Goal: Task Accomplishment & Management: Use online tool/utility

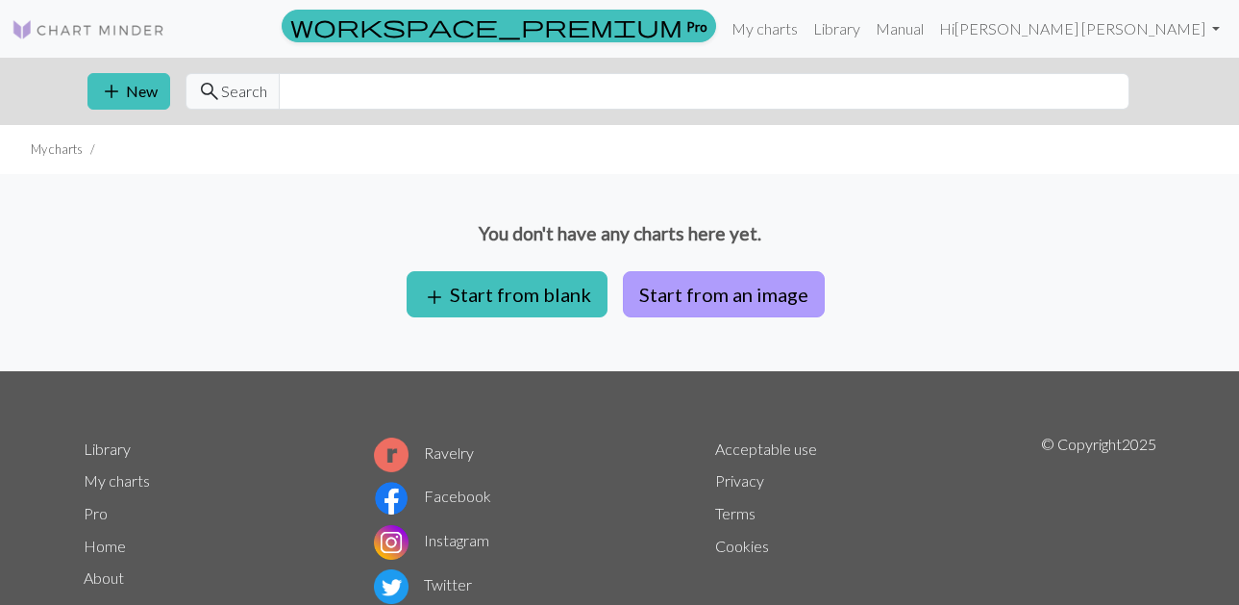
click at [741, 313] on button "Start from an image" at bounding box center [724, 294] width 202 height 46
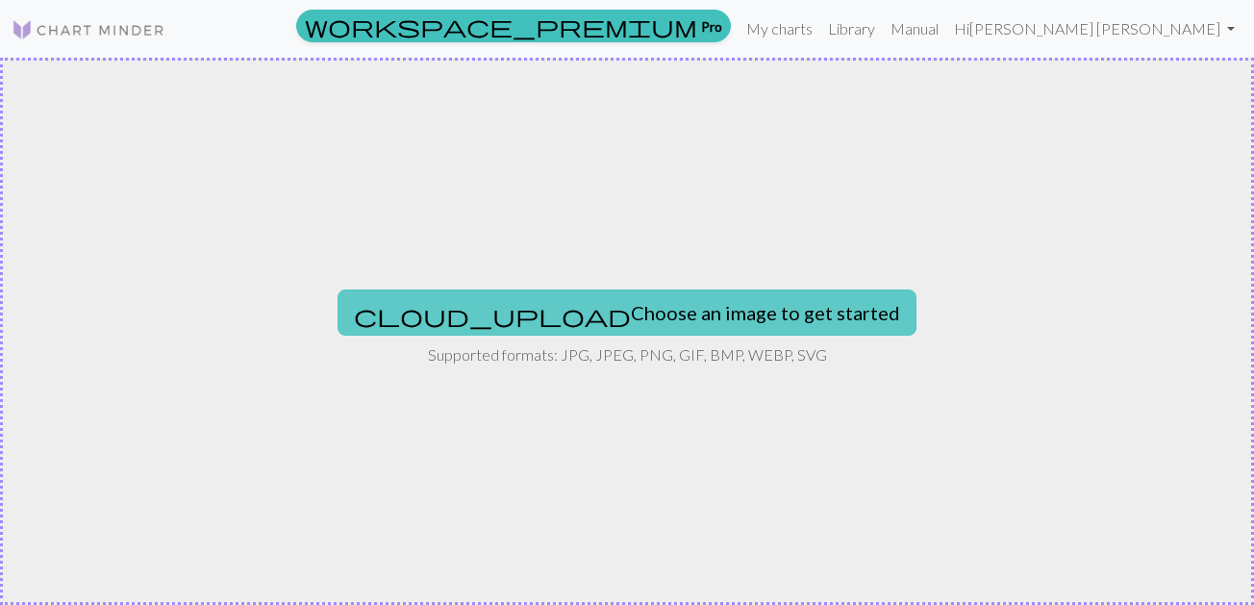
click at [740, 305] on button "cloud_upload Choose an image to get started" at bounding box center [626, 312] width 579 height 46
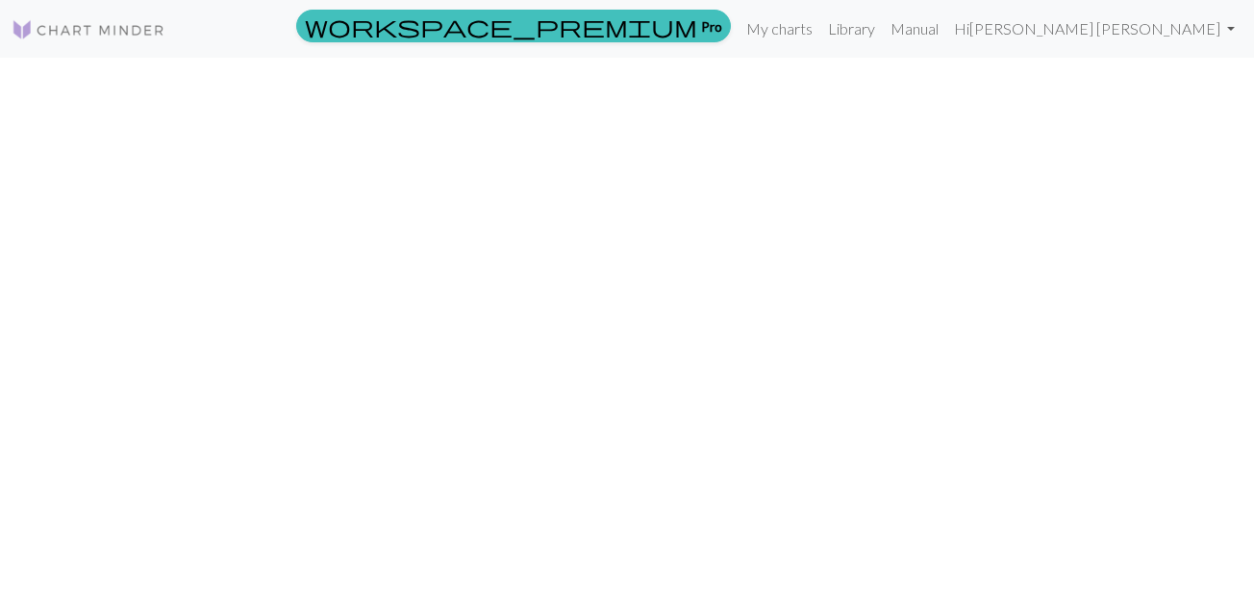
click at [417, 143] on div "workspace_premium Pro My charts Library Manual Hi [PERSON_NAME] [PERSON_NAME] A…" at bounding box center [627, 302] width 1254 height 605
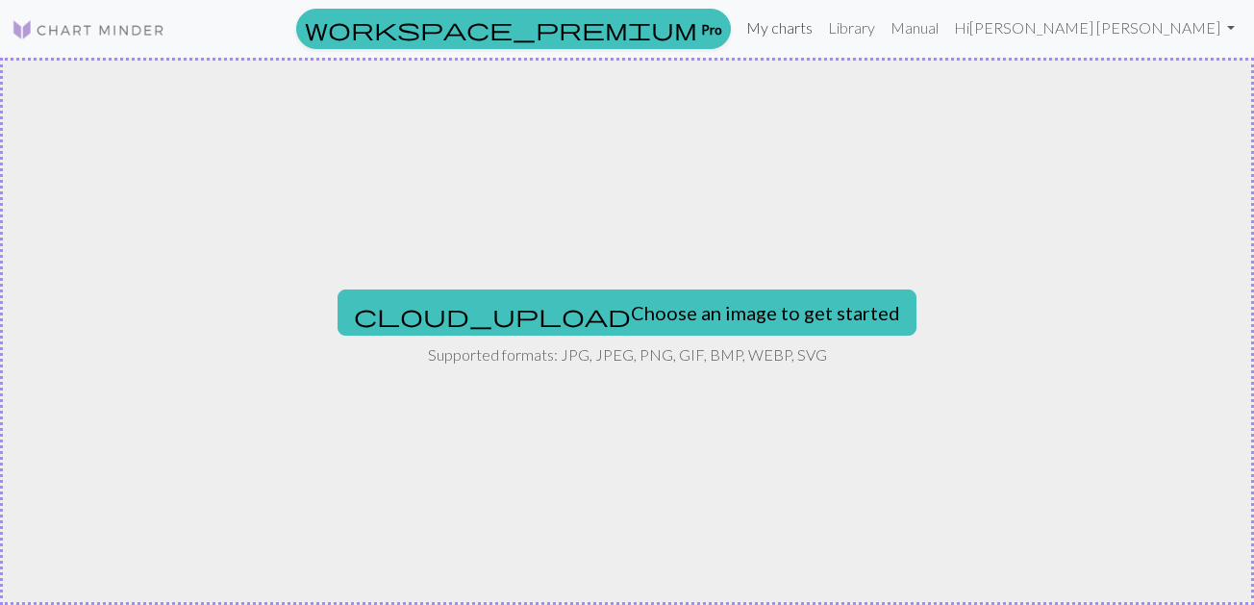
click at [814, 32] on link "My charts" at bounding box center [779, 28] width 82 height 38
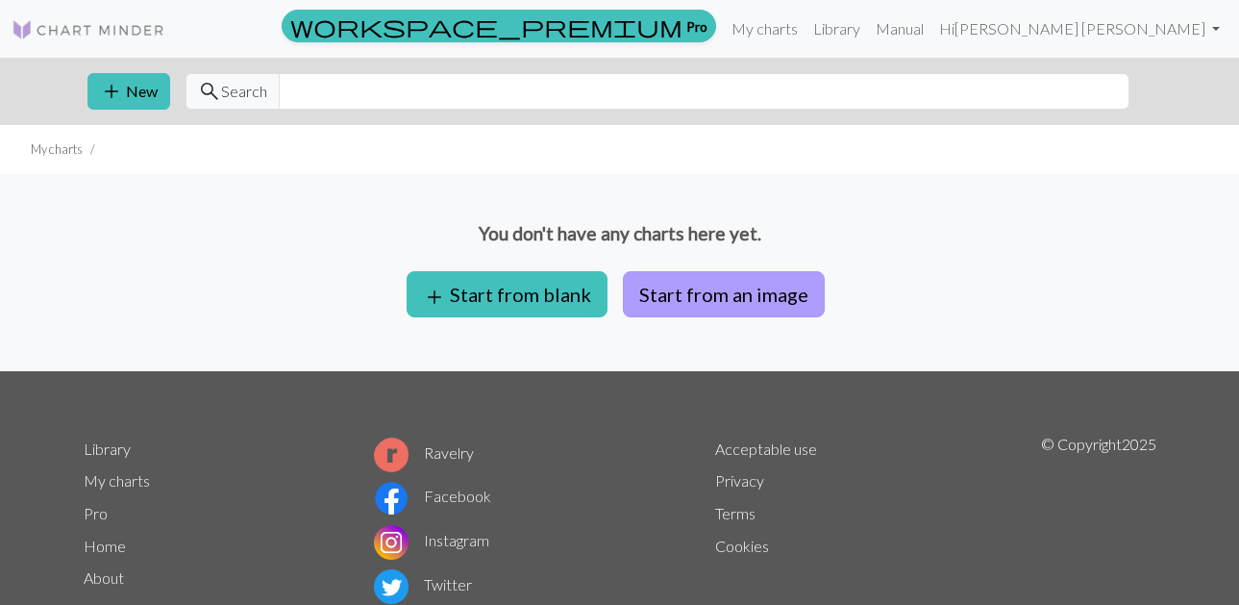
click at [769, 304] on button "Start from an image" at bounding box center [724, 294] width 202 height 46
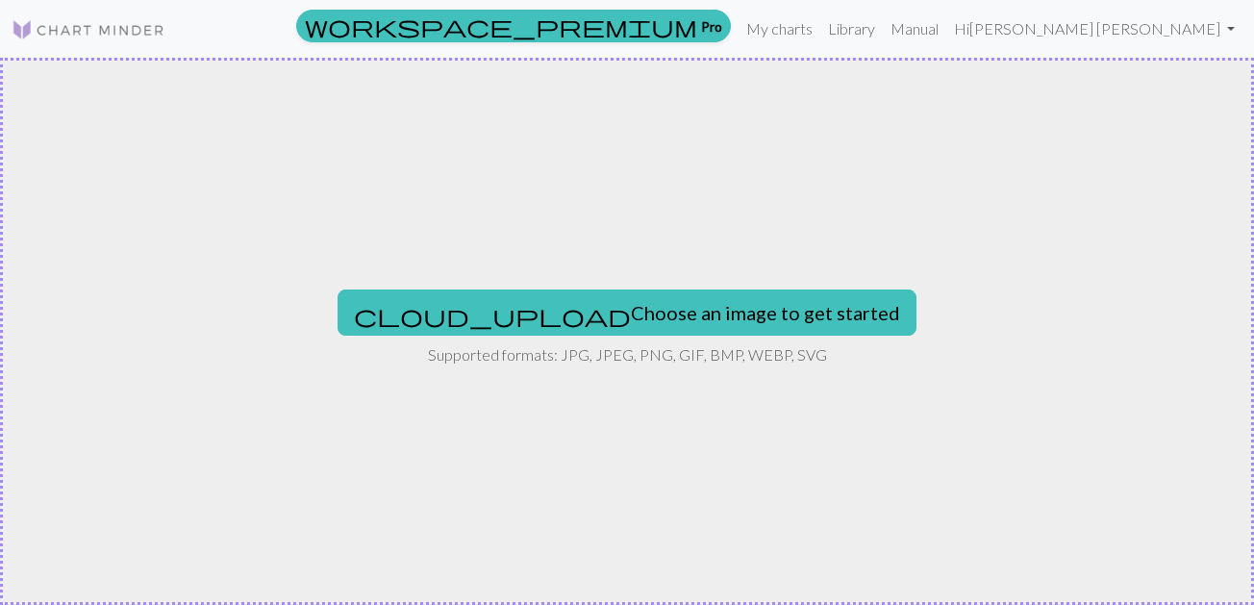
click at [769, 304] on button "cloud_upload Choose an image to get started" at bounding box center [626, 312] width 579 height 46
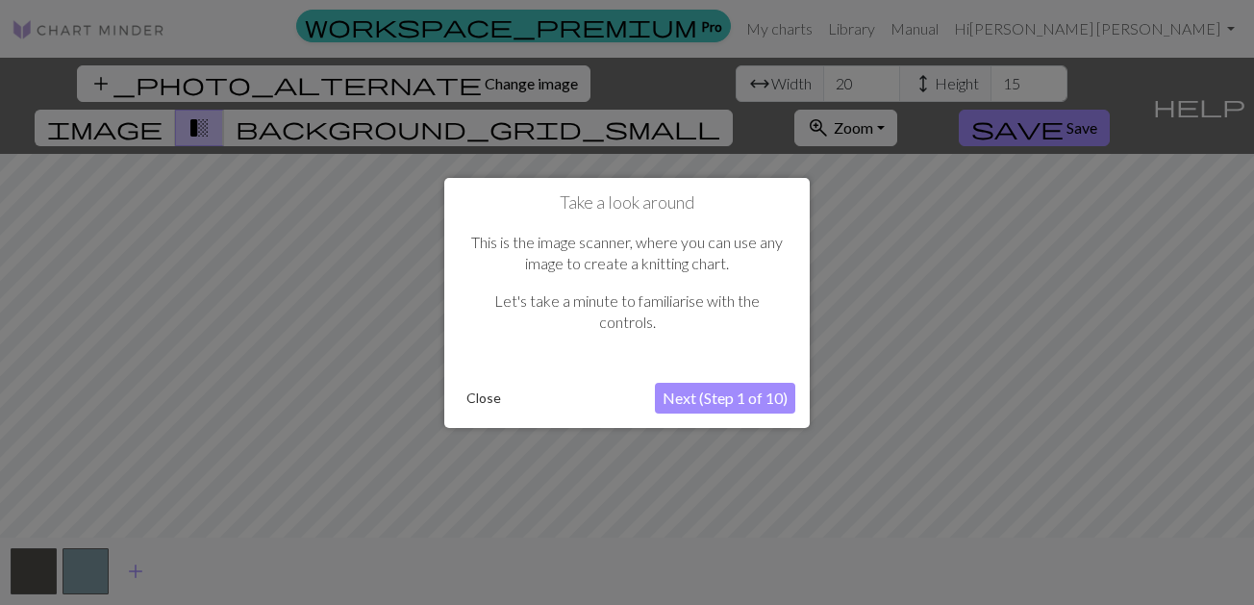
click at [626, 344] on div "This is the image scanner, where you can use any image to create a knitting cha…" at bounding box center [627, 290] width 337 height 156
click at [781, 398] on button "Next (Step 1 of 10)" at bounding box center [725, 398] width 140 height 31
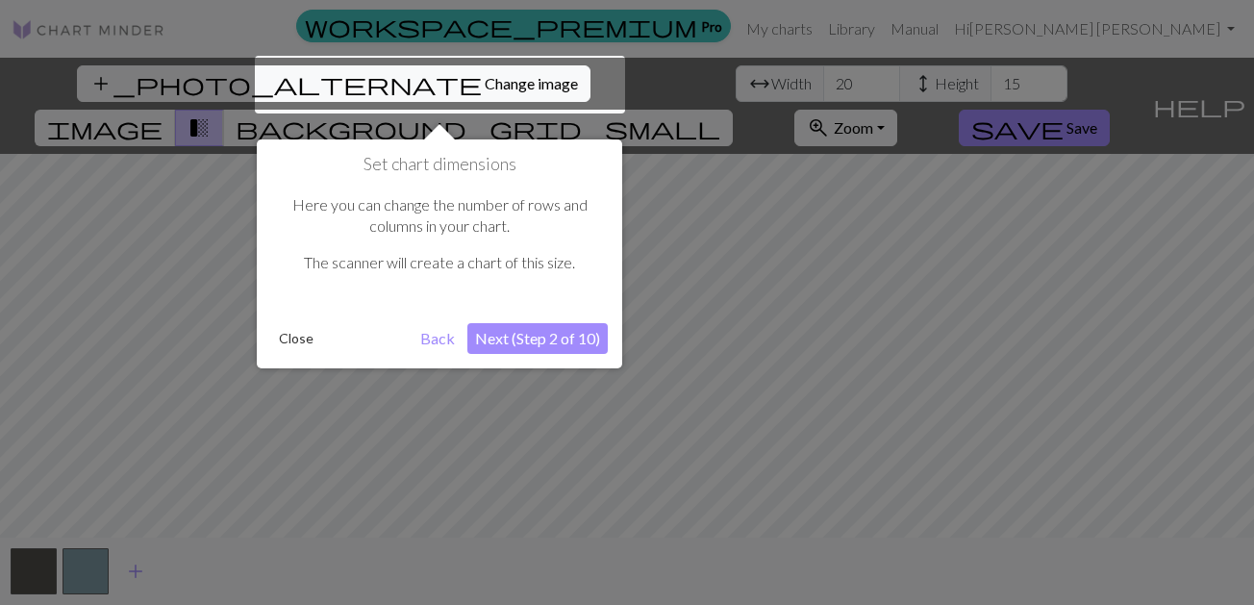
click at [521, 332] on button "Next (Step 2 of 10)" at bounding box center [537, 338] width 140 height 31
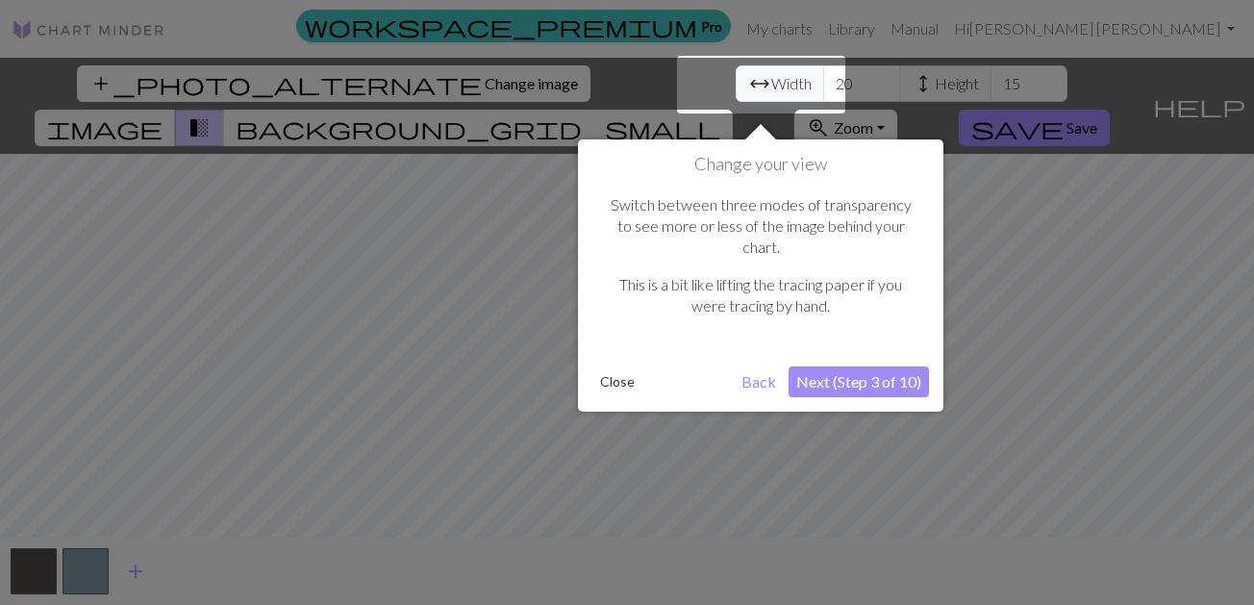
click at [892, 366] on button "Next (Step 3 of 10)" at bounding box center [858, 381] width 140 height 31
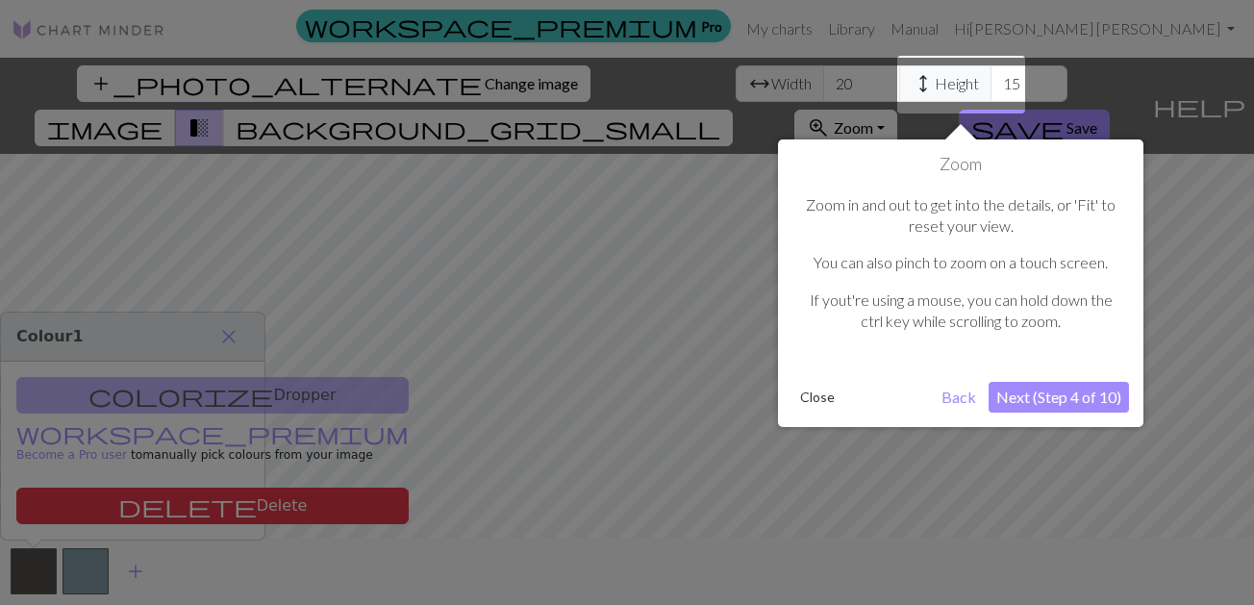
click at [1072, 402] on button "Next (Step 4 of 10)" at bounding box center [1058, 397] width 140 height 31
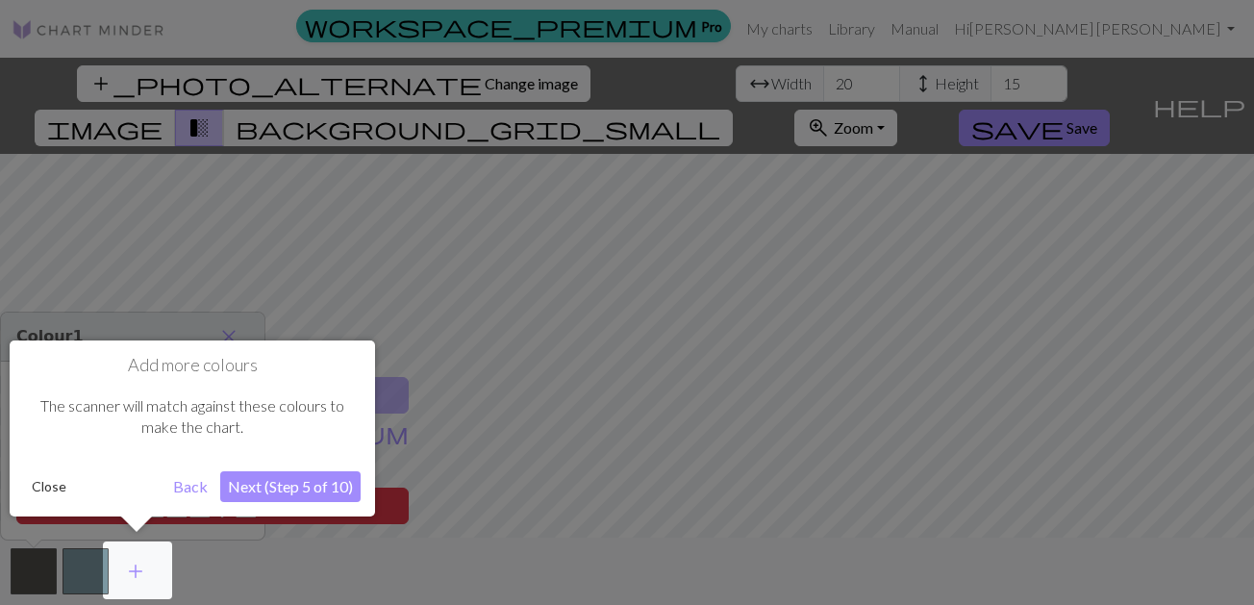
click at [324, 481] on button "Next (Step 5 of 10)" at bounding box center [290, 486] width 140 height 31
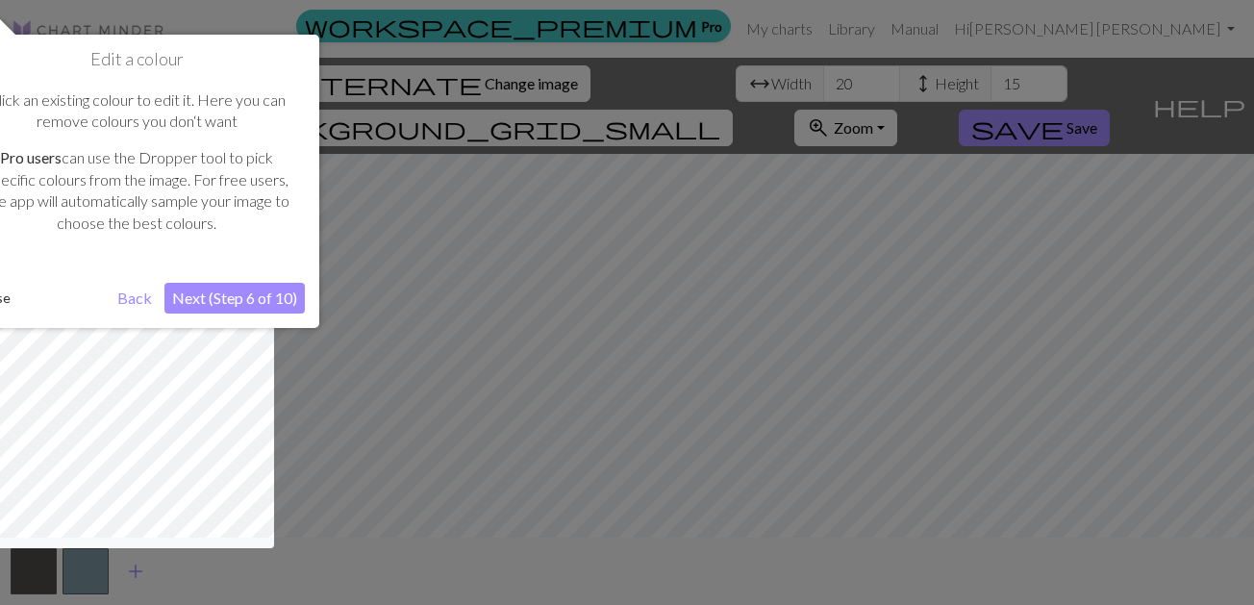
click at [275, 307] on button "Next (Step 6 of 10)" at bounding box center [234, 298] width 140 height 31
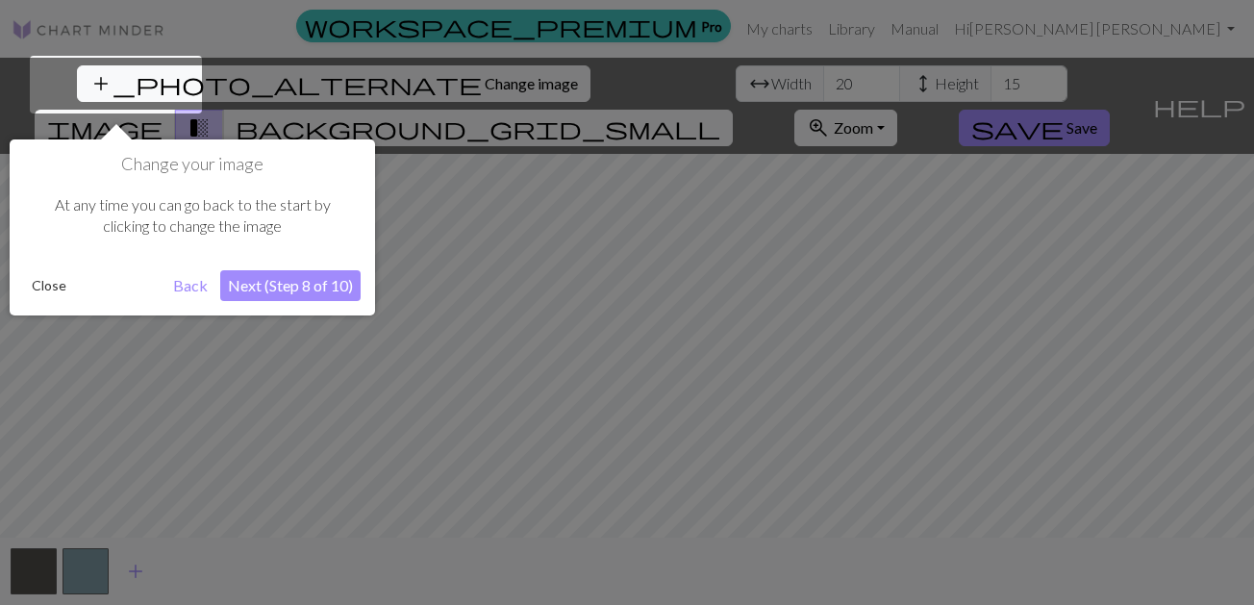
click at [287, 277] on button "Next (Step 8 of 10)" at bounding box center [290, 285] width 140 height 31
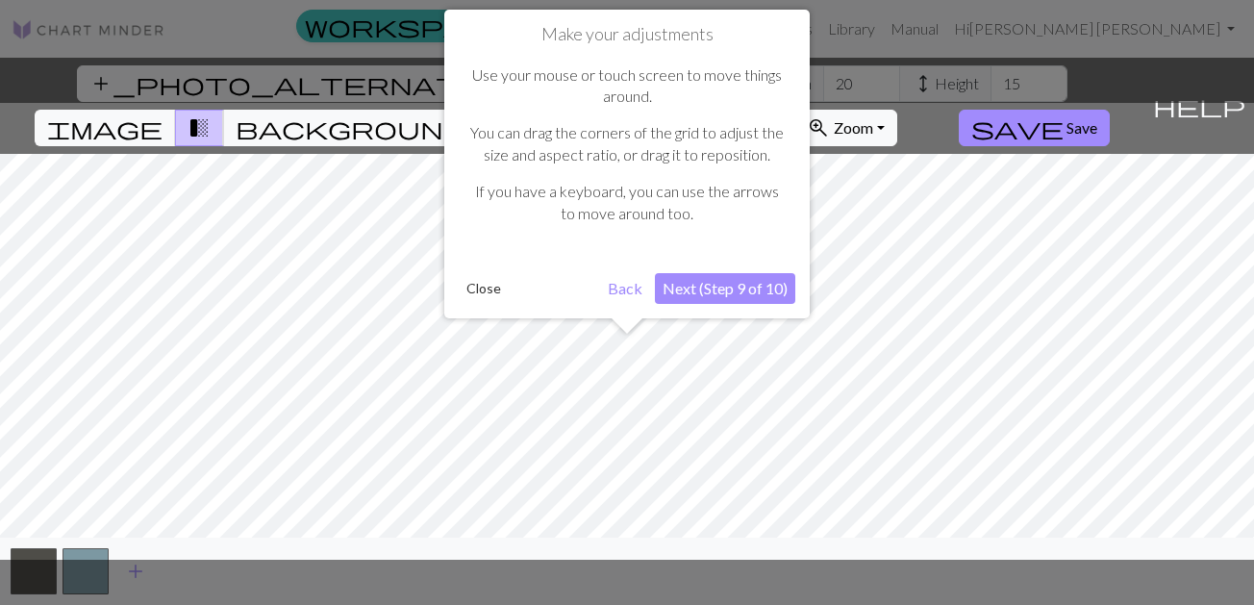
click at [768, 288] on button "Next (Step 9 of 10)" at bounding box center [725, 288] width 140 height 31
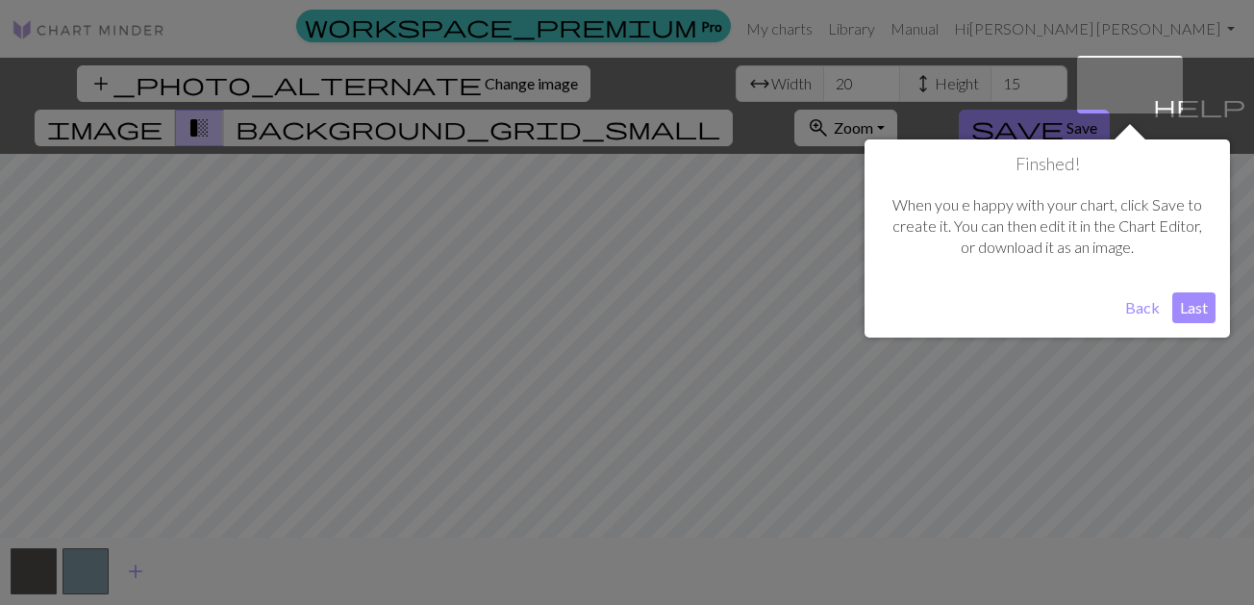
click at [1191, 318] on button "Last" at bounding box center [1193, 307] width 43 height 31
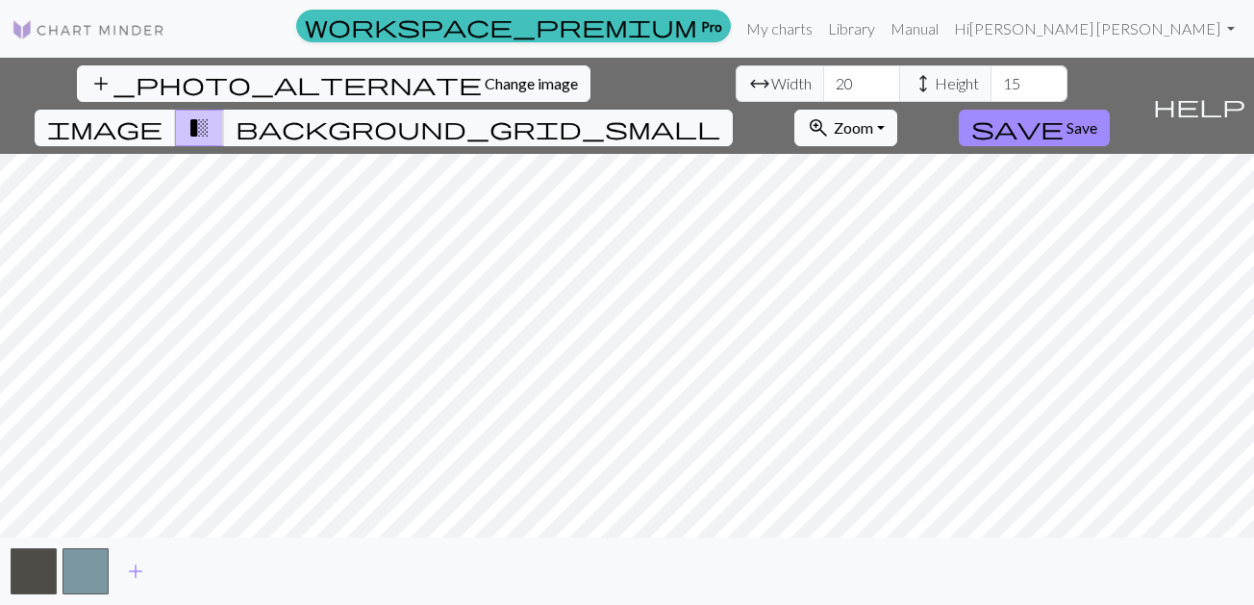
click at [911, 91] on span "height" at bounding box center [922, 83] width 23 height 27
click at [990, 75] on input "16" at bounding box center [1028, 83] width 77 height 37
click at [990, 75] on input "17" at bounding box center [1028, 83] width 77 height 37
click at [990, 75] on input "18" at bounding box center [1028, 83] width 77 height 37
type input "19"
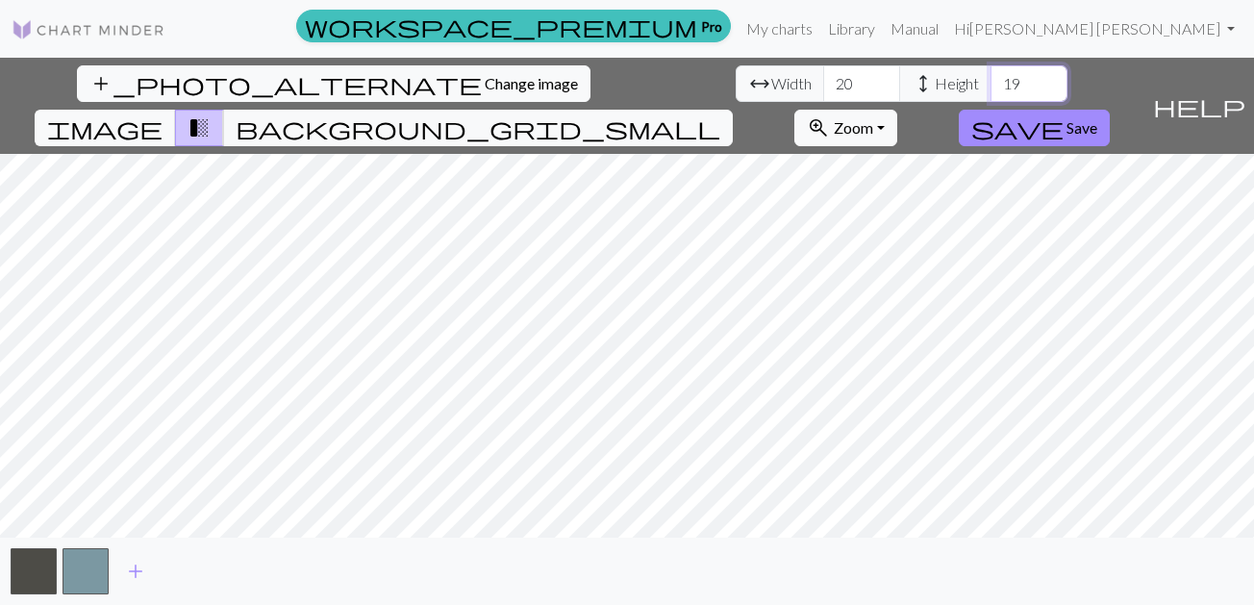
click at [990, 75] on input "19" at bounding box center [1028, 83] width 77 height 37
click at [823, 88] on input "19" at bounding box center [861, 83] width 77 height 37
click at [823, 88] on input "18" at bounding box center [861, 83] width 77 height 37
click at [823, 88] on input "17" at bounding box center [861, 83] width 77 height 37
click at [823, 88] on input "16" at bounding box center [861, 83] width 77 height 37
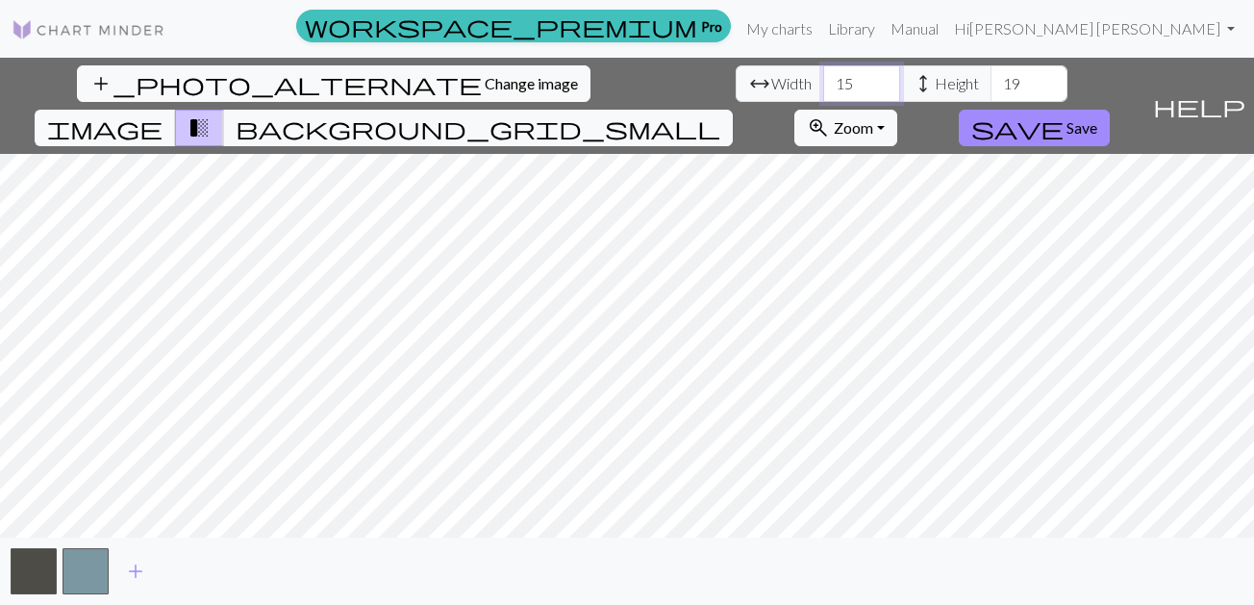
click at [823, 88] on input "15" at bounding box center [861, 83] width 77 height 37
click at [823, 88] on input "14" at bounding box center [861, 83] width 77 height 37
click at [823, 76] on input "15" at bounding box center [861, 83] width 77 height 37
click at [823, 89] on input "14" at bounding box center [861, 83] width 77 height 37
click at [823, 89] on input "13" at bounding box center [861, 83] width 77 height 37
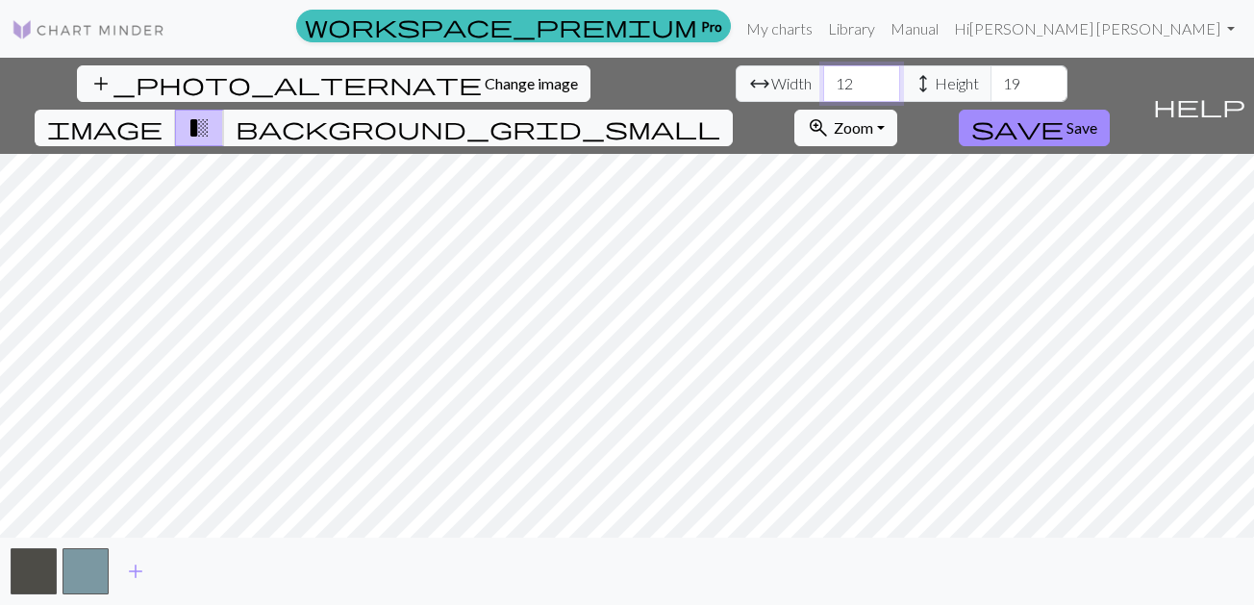
click at [823, 89] on input "12" at bounding box center [861, 83] width 77 height 37
click at [823, 89] on input "11" at bounding box center [861, 83] width 77 height 37
type input "12"
click at [823, 77] on input "12" at bounding box center [861, 83] width 77 height 37
click at [720, 114] on span "background_grid_small" at bounding box center [478, 127] width 485 height 27
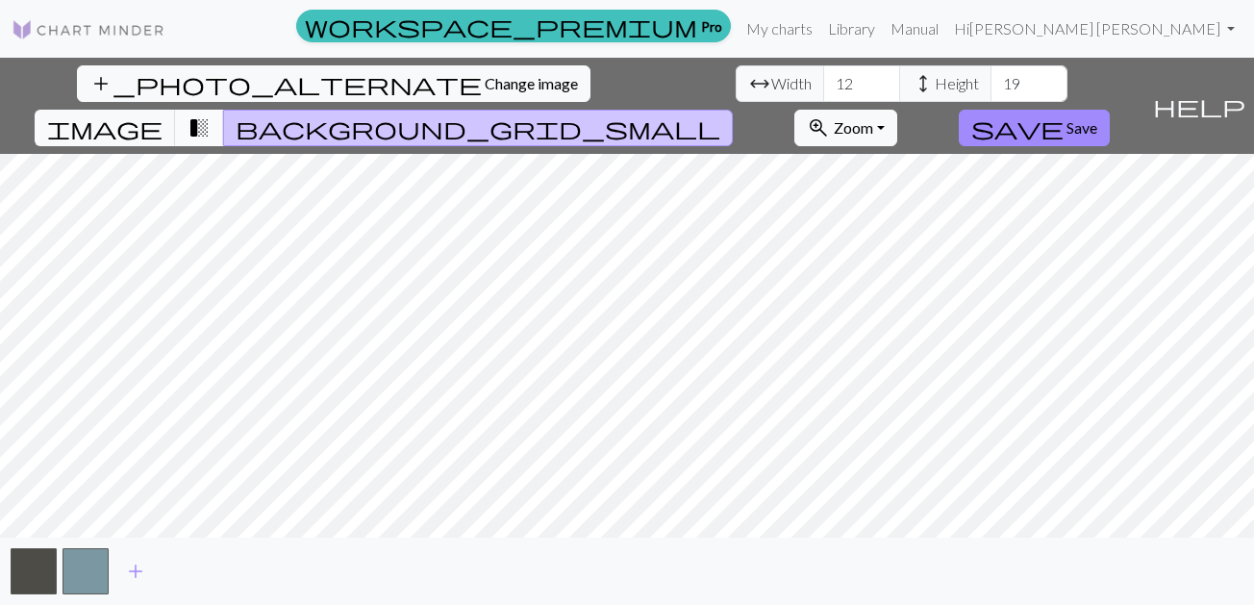
click at [211, 114] on span "transition_fade" at bounding box center [198, 127] width 23 height 27
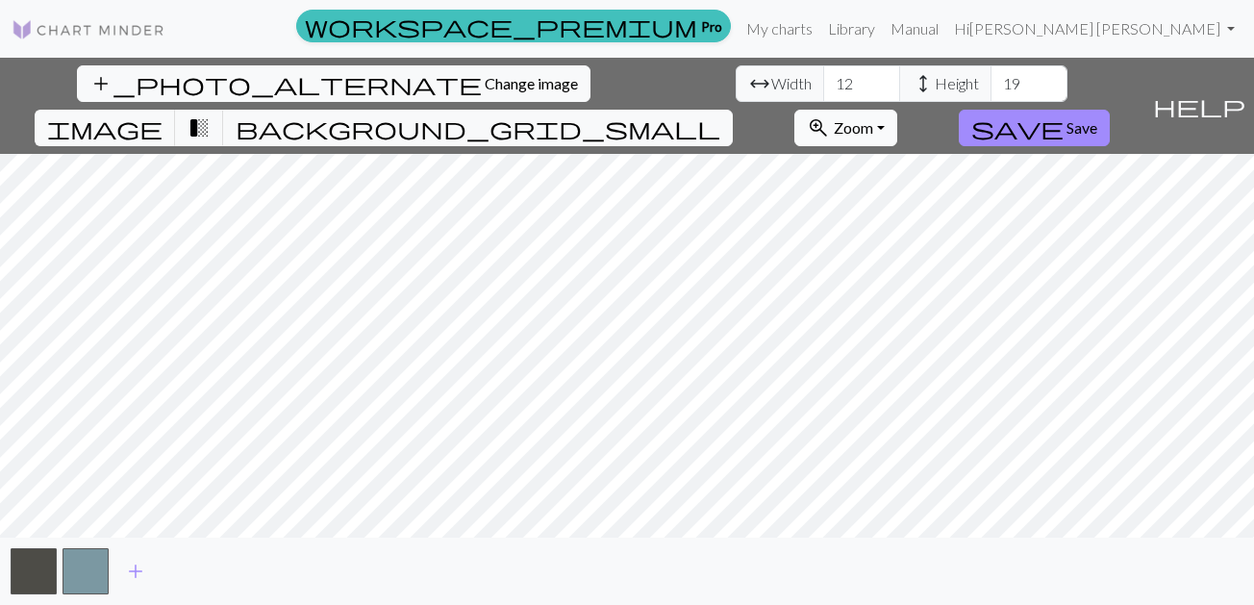
click at [873, 118] on span "Zoom" at bounding box center [853, 127] width 39 height 18
click at [137, 578] on span "add" at bounding box center [135, 571] width 23 height 27
click at [137, 578] on button "button" at bounding box center [137, 571] width 46 height 46
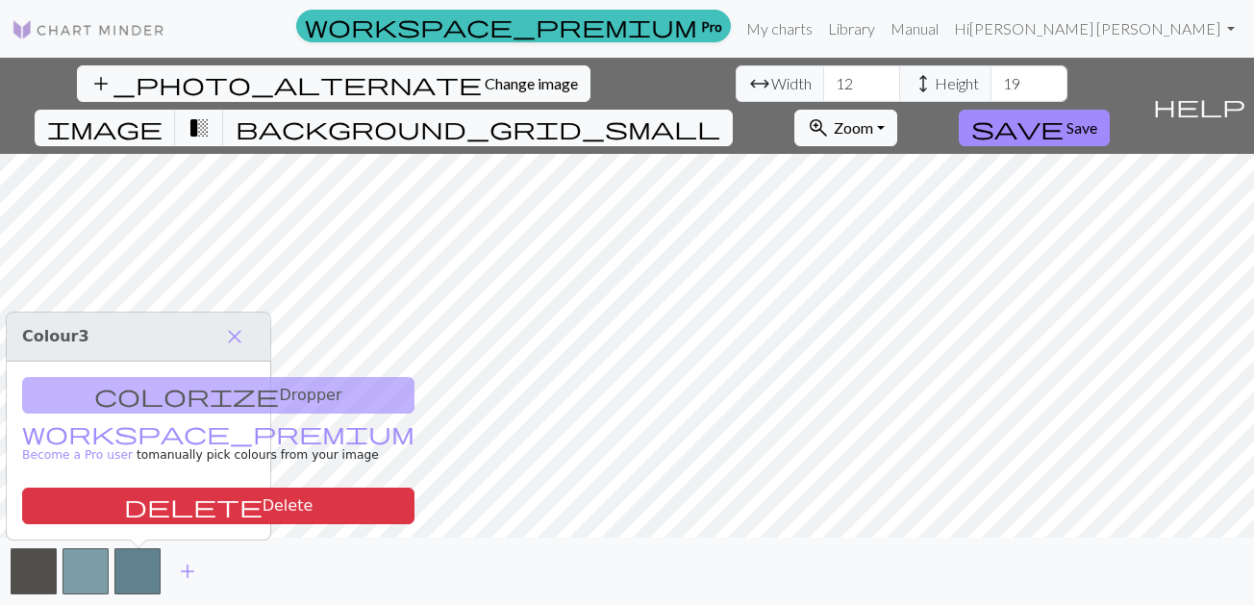
click at [227, 382] on div "colorize Dropper workspace_premium Become a Pro user to manually pick colours f…" at bounding box center [138, 451] width 263 height 178
click at [216, 379] on div "colorize Dropper workspace_premium Become a Pro user to manually pick colours f…" at bounding box center [138, 451] width 263 height 178
click at [223, 394] on div "colorize Dropper workspace_premium Become a Pro user to manually pick colours f…" at bounding box center [138, 451] width 263 height 178
click at [239, 325] on span "close" at bounding box center [234, 336] width 23 height 27
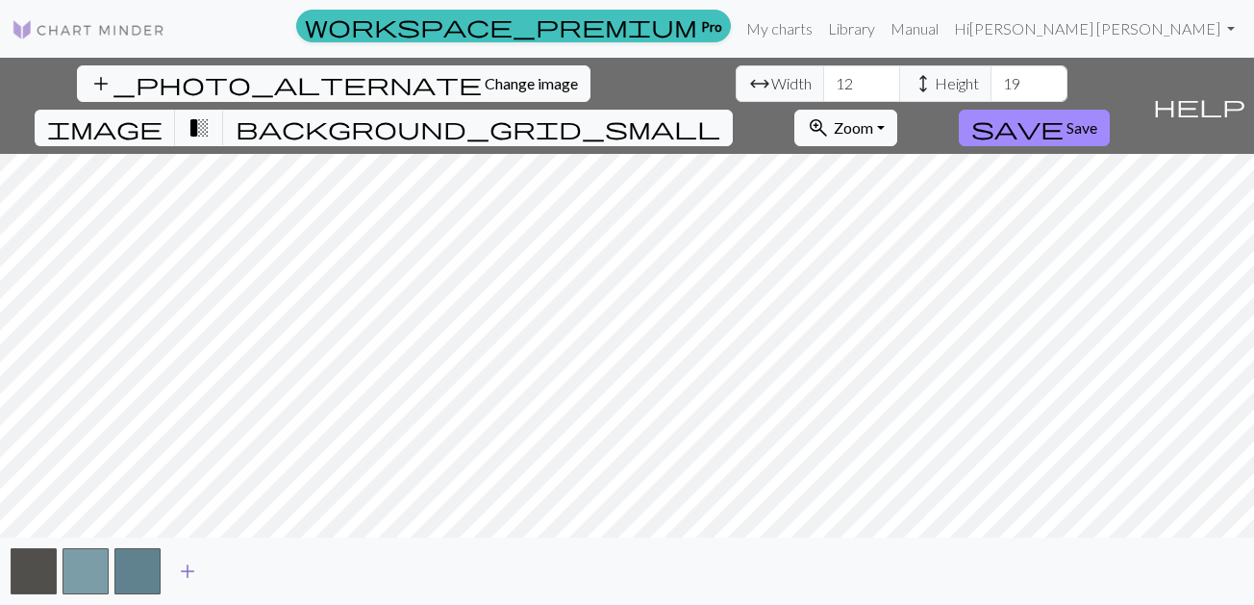
click at [177, 573] on span "add" at bounding box center [187, 571] width 23 height 27
click at [243, 574] on span "add" at bounding box center [239, 571] width 23 height 27
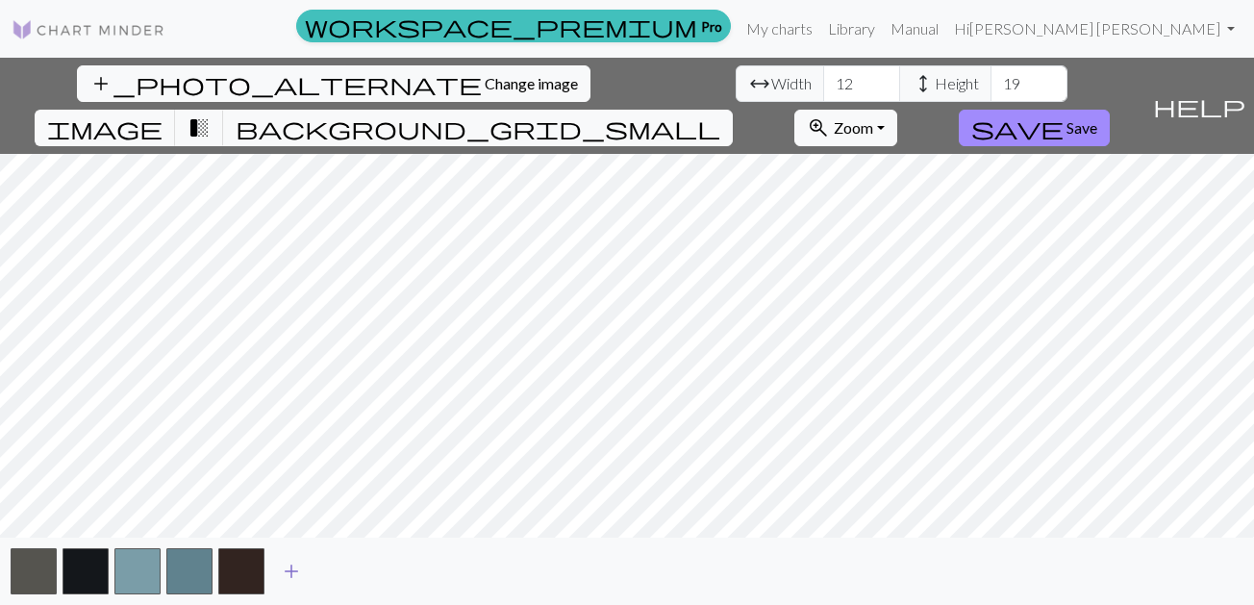
click at [280, 577] on button "add" at bounding box center [291, 571] width 48 height 37
click at [341, 577] on span "add" at bounding box center [343, 571] width 23 height 27
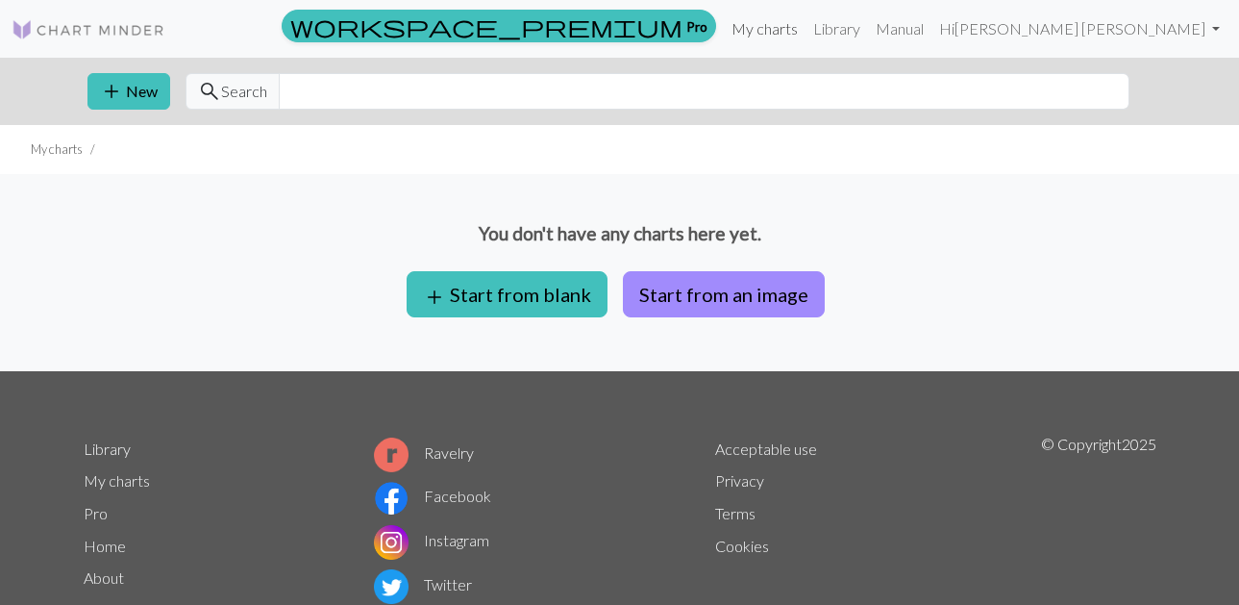
click at [792, 37] on link "My charts" at bounding box center [765, 29] width 82 height 38
click at [147, 108] on button "add New" at bounding box center [128, 91] width 83 height 37
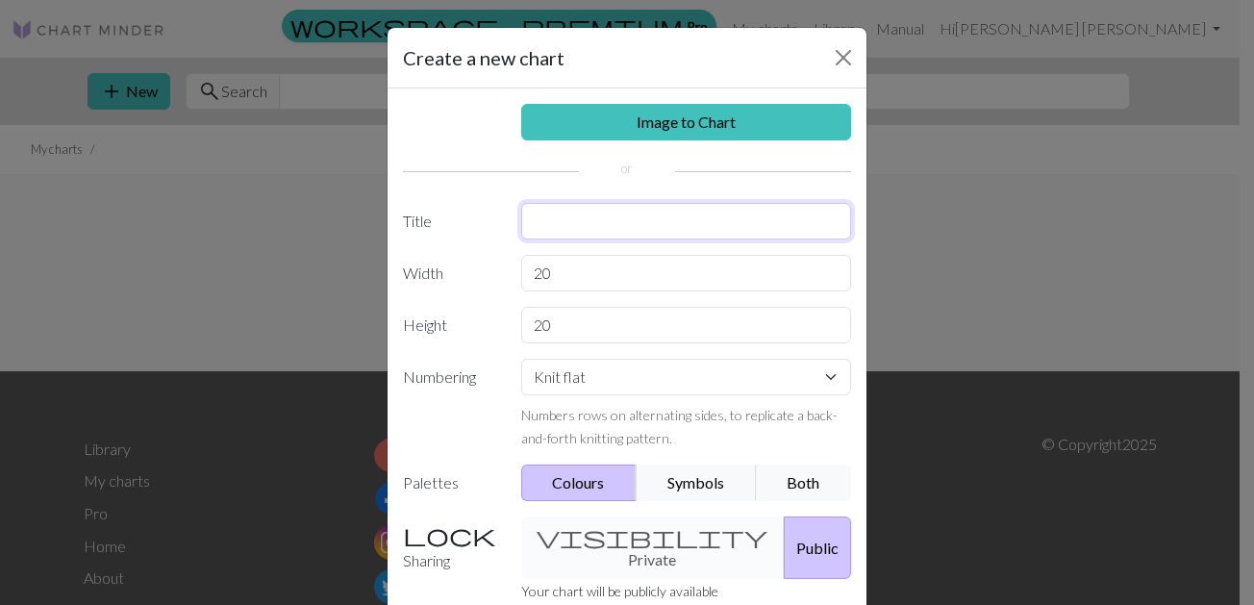
click at [544, 220] on input "text" at bounding box center [686, 221] width 331 height 37
type input "HIM"
click at [640, 570] on div "visibility Private Public" at bounding box center [687, 547] width 354 height 62
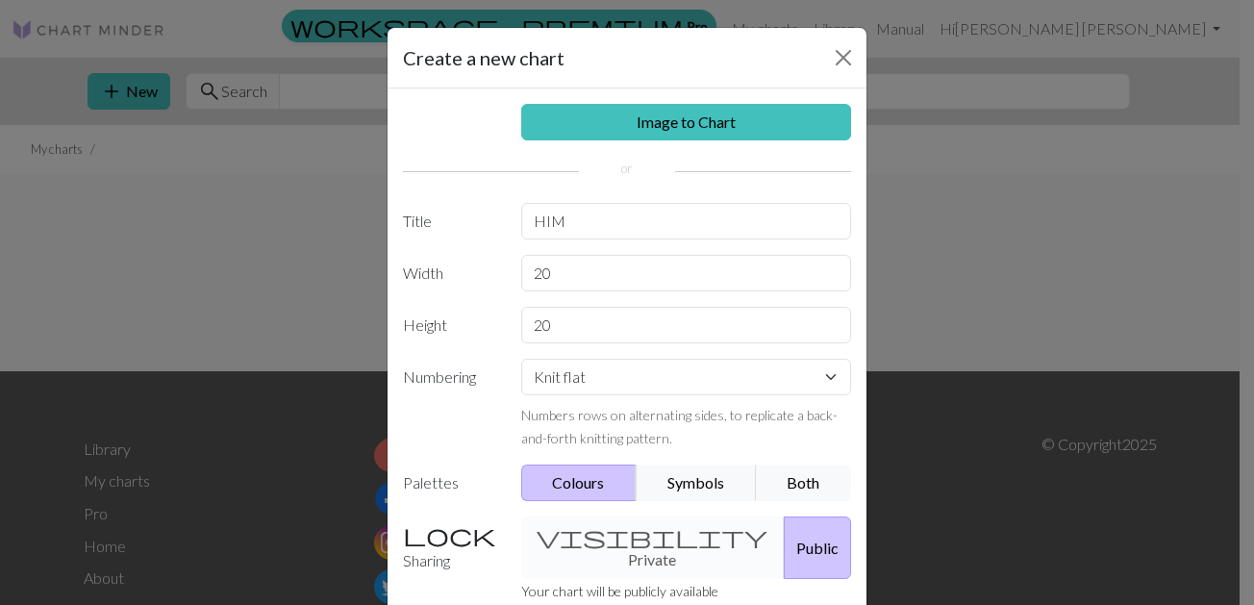
click at [599, 567] on div "visibility Private Public" at bounding box center [687, 547] width 354 height 62
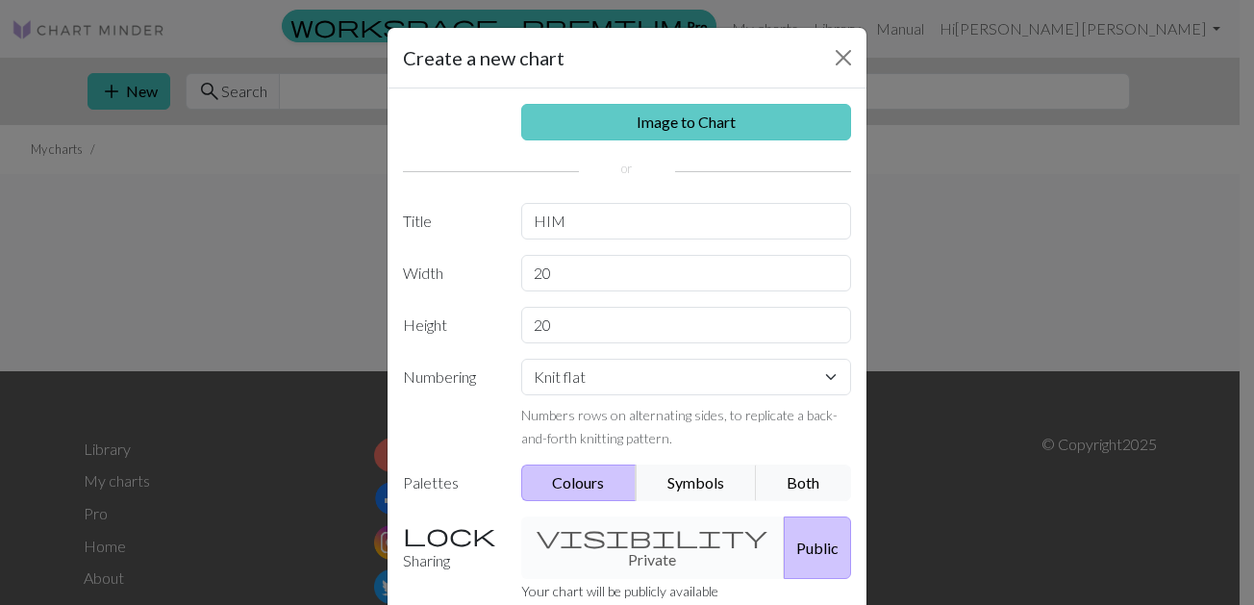
click at [686, 134] on link "Image to Chart" at bounding box center [686, 122] width 331 height 37
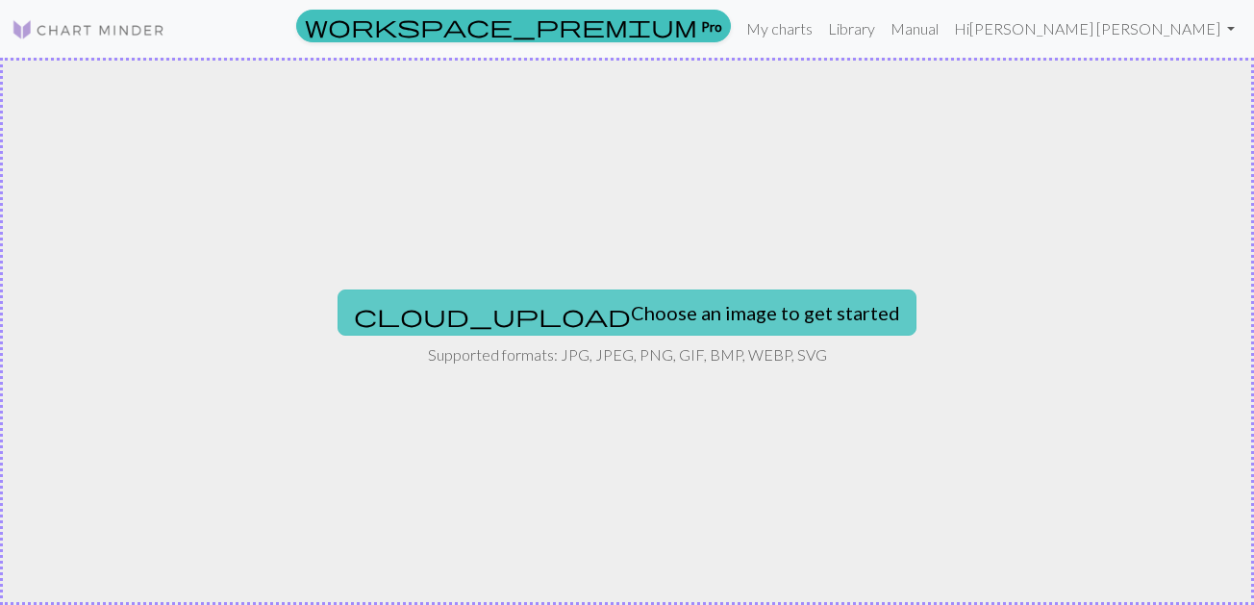
click at [666, 306] on button "cloud_upload Choose an image to get started" at bounding box center [626, 312] width 579 height 46
type input "C:\fakepath\WhatsApp Image 2025-09-26 at 8.51.01 PM.jpeg"
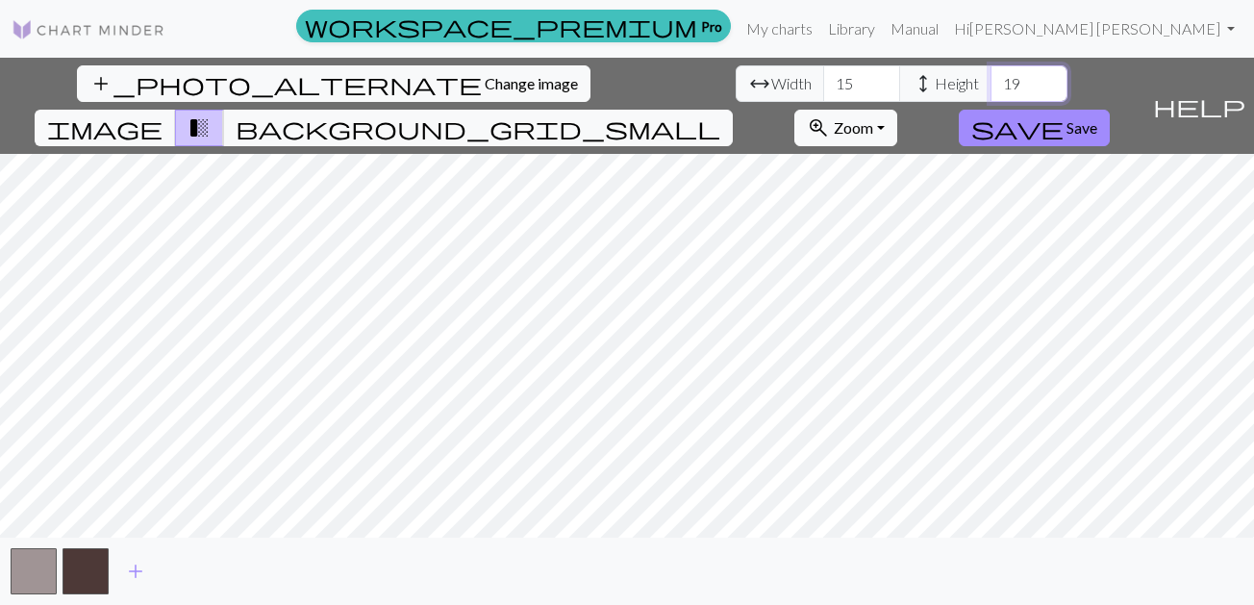
click at [990, 96] on input "19" at bounding box center [1028, 83] width 77 height 37
click at [990, 96] on input "17" at bounding box center [1028, 83] width 77 height 37
click at [990, 96] on input "16" at bounding box center [1028, 83] width 77 height 37
click at [990, 96] on input "15" at bounding box center [1028, 83] width 77 height 37
click at [990, 96] on input "14" at bounding box center [1028, 83] width 77 height 37
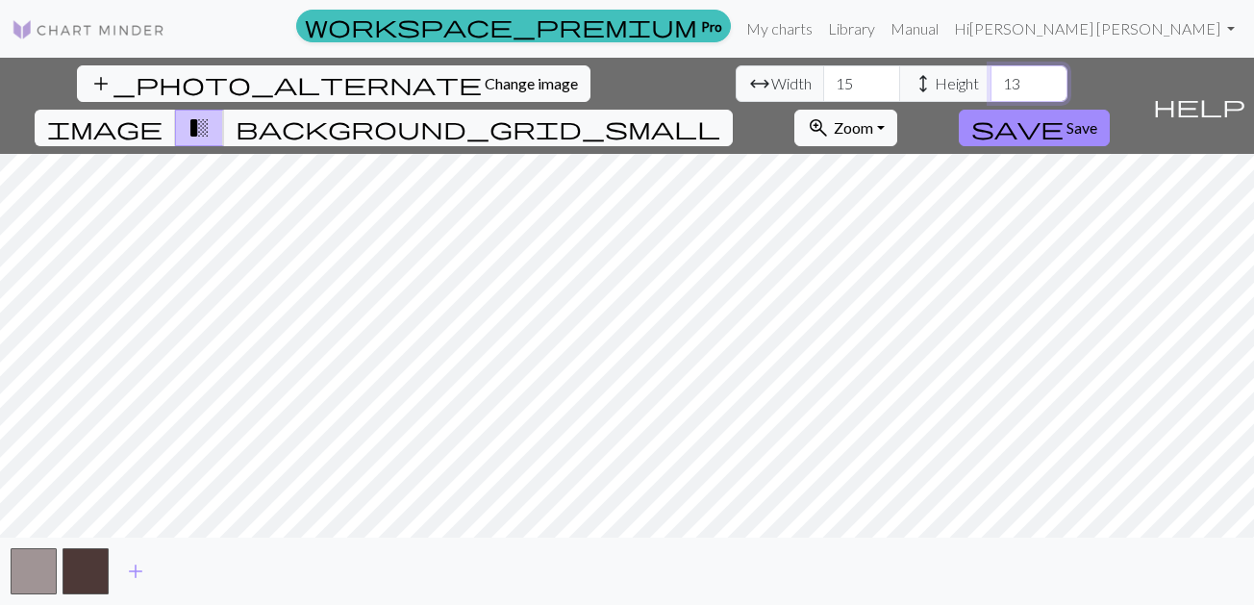
click at [990, 96] on input "13" at bounding box center [1028, 83] width 77 height 37
click at [990, 96] on input "12" at bounding box center [1028, 83] width 77 height 37
click at [990, 96] on input "11" at bounding box center [1028, 83] width 77 height 37
click at [990, 71] on input "11" at bounding box center [1028, 83] width 77 height 37
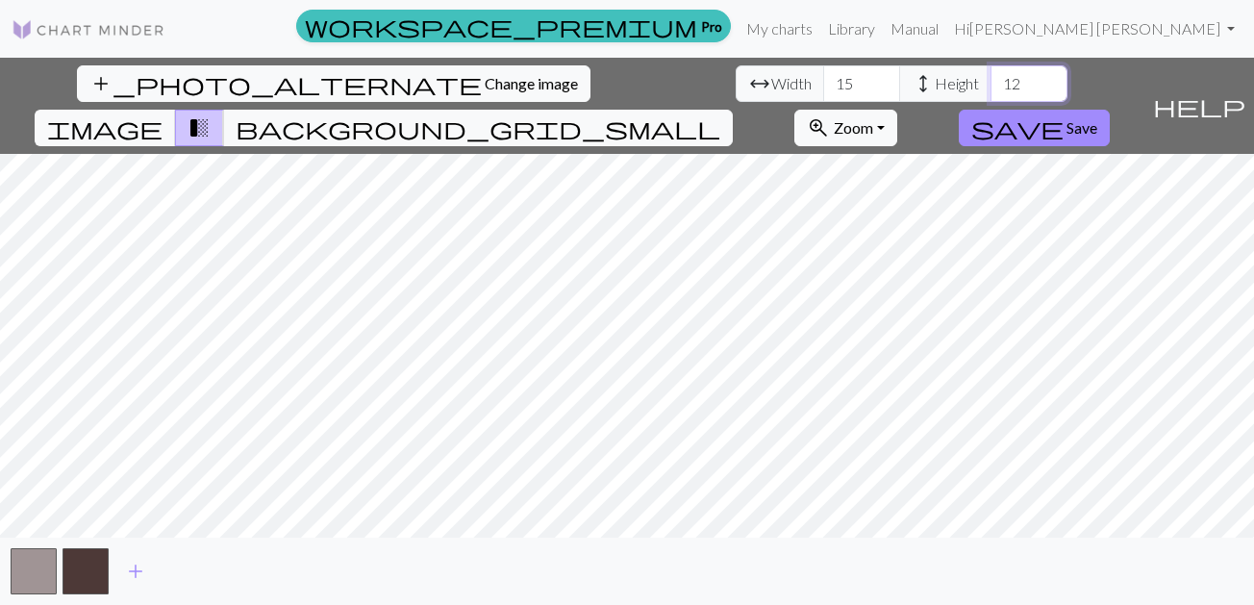
click at [990, 77] on input "12" at bounding box center [1028, 83] width 77 height 37
click at [990, 77] on input "13" at bounding box center [1028, 83] width 77 height 37
click at [990, 77] on input "14" at bounding box center [1028, 83] width 77 height 37
click at [138, 570] on span "add" at bounding box center [135, 571] width 23 height 27
click at [189, 574] on span "add" at bounding box center [187, 571] width 23 height 27
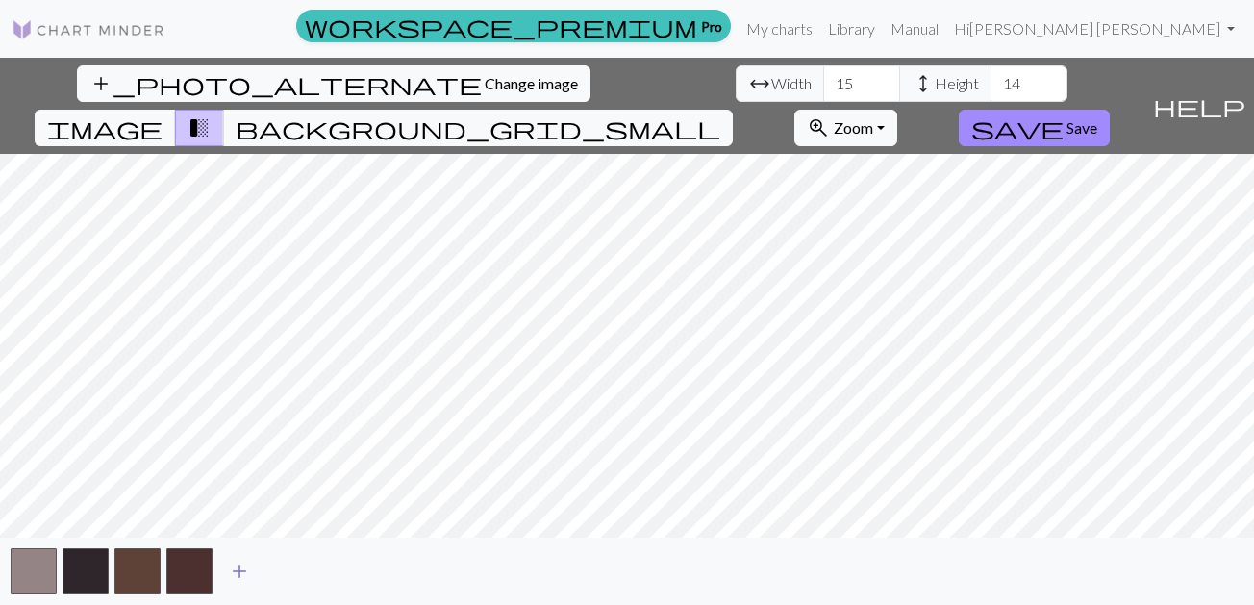
click at [189, 574] on button "button" at bounding box center [189, 571] width 46 height 46
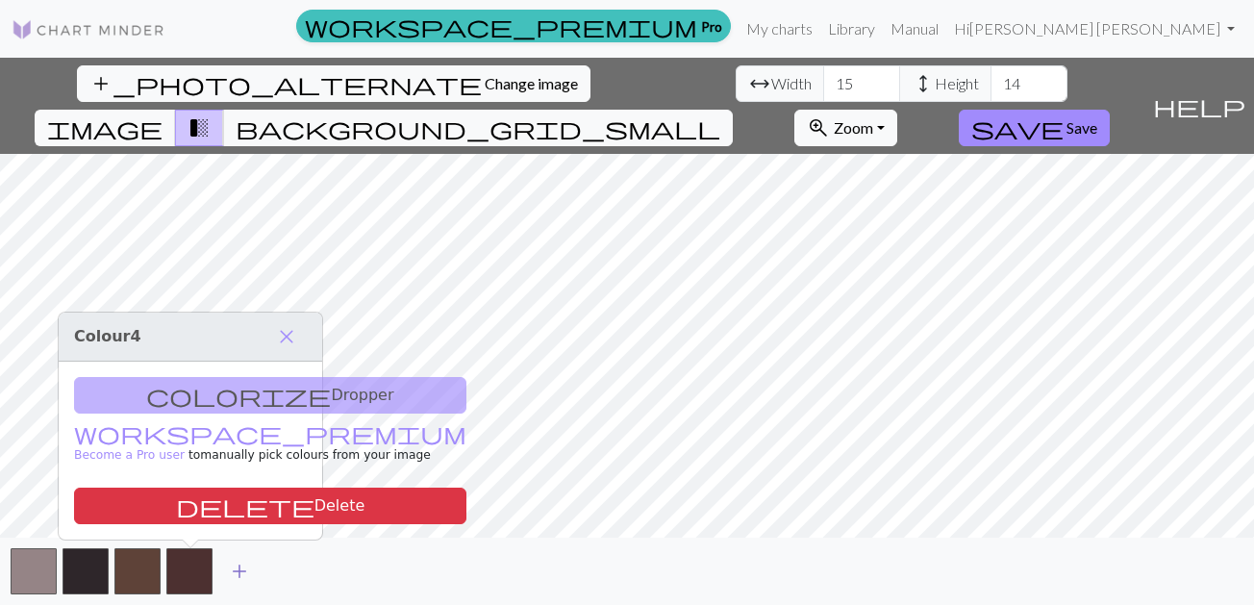
click at [237, 575] on span "add" at bounding box center [239, 571] width 23 height 27
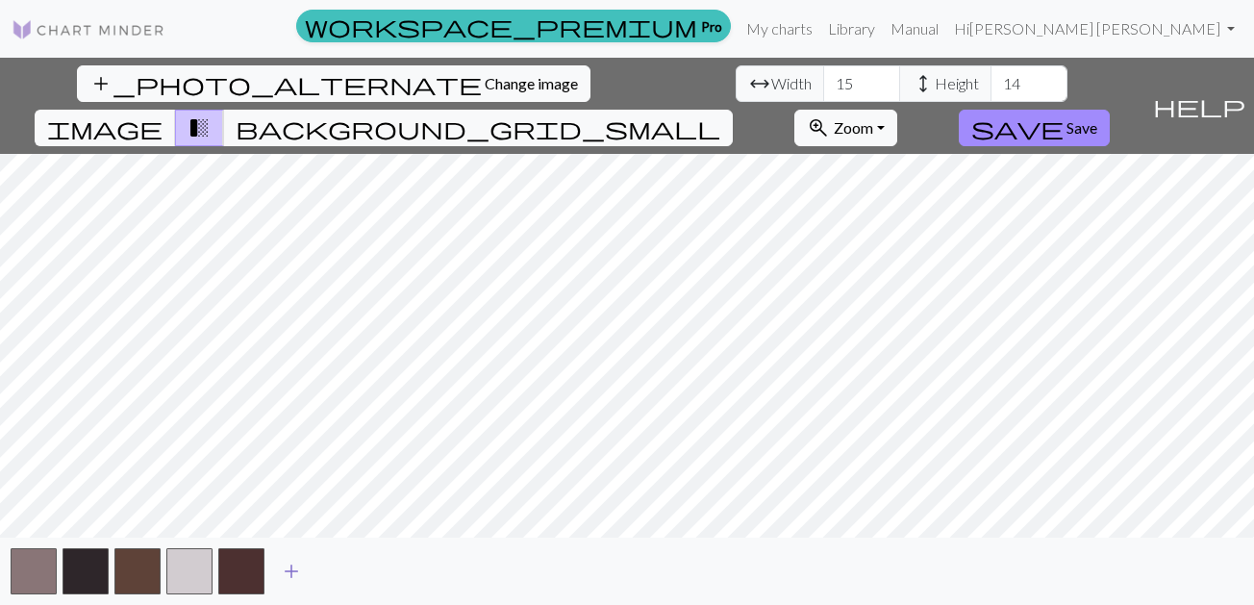
click at [301, 573] on span "add" at bounding box center [291, 571] width 23 height 27
click at [335, 573] on span "add" at bounding box center [343, 571] width 23 height 27
click at [390, 577] on span "add" at bounding box center [395, 571] width 23 height 27
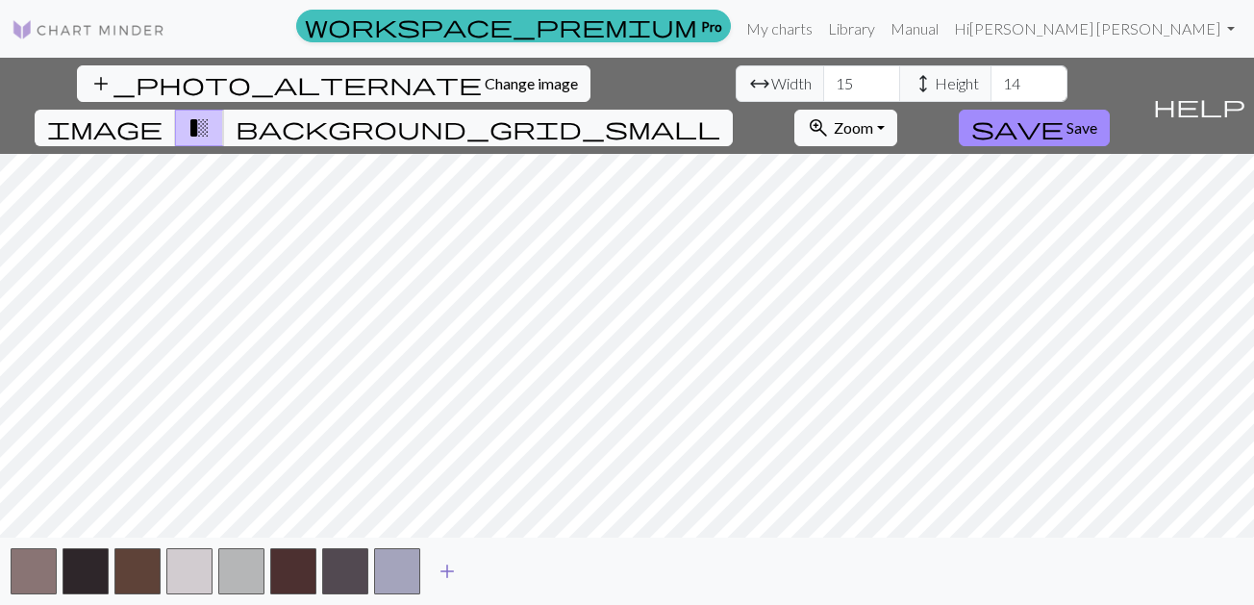
click at [453, 572] on span "add" at bounding box center [447, 571] width 23 height 27
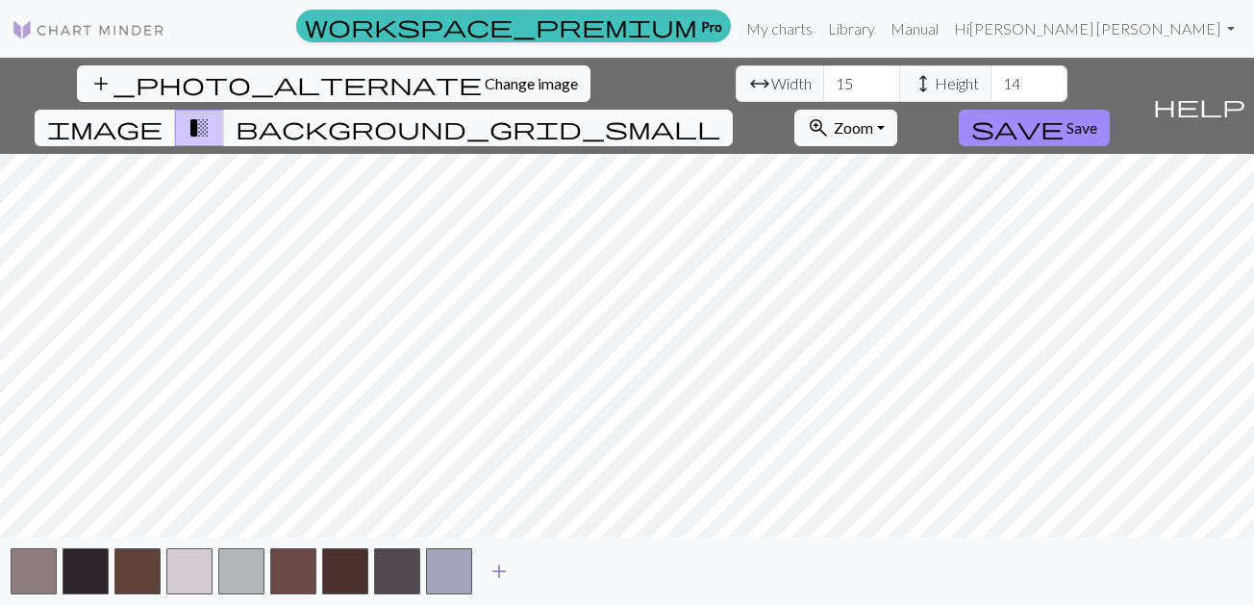
click at [506, 574] on span "add" at bounding box center [498, 571] width 23 height 27
click at [556, 569] on span "add" at bounding box center [550, 571] width 23 height 27
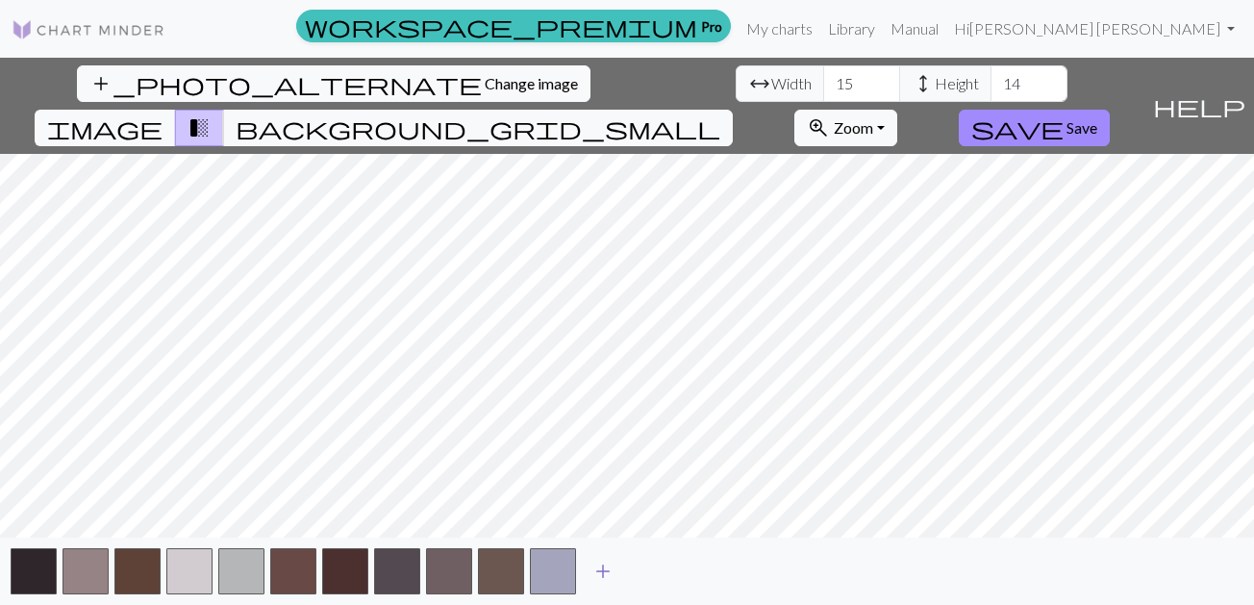
click at [610, 573] on span "add" at bounding box center [602, 571] width 23 height 27
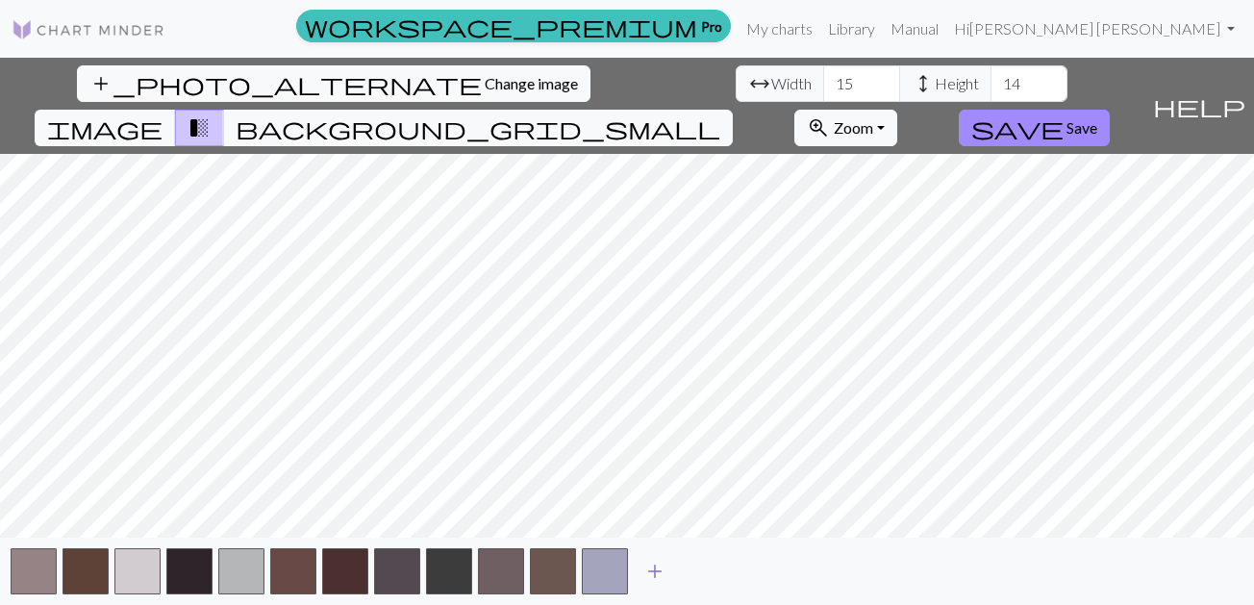
click at [661, 574] on span "add" at bounding box center [654, 571] width 23 height 27
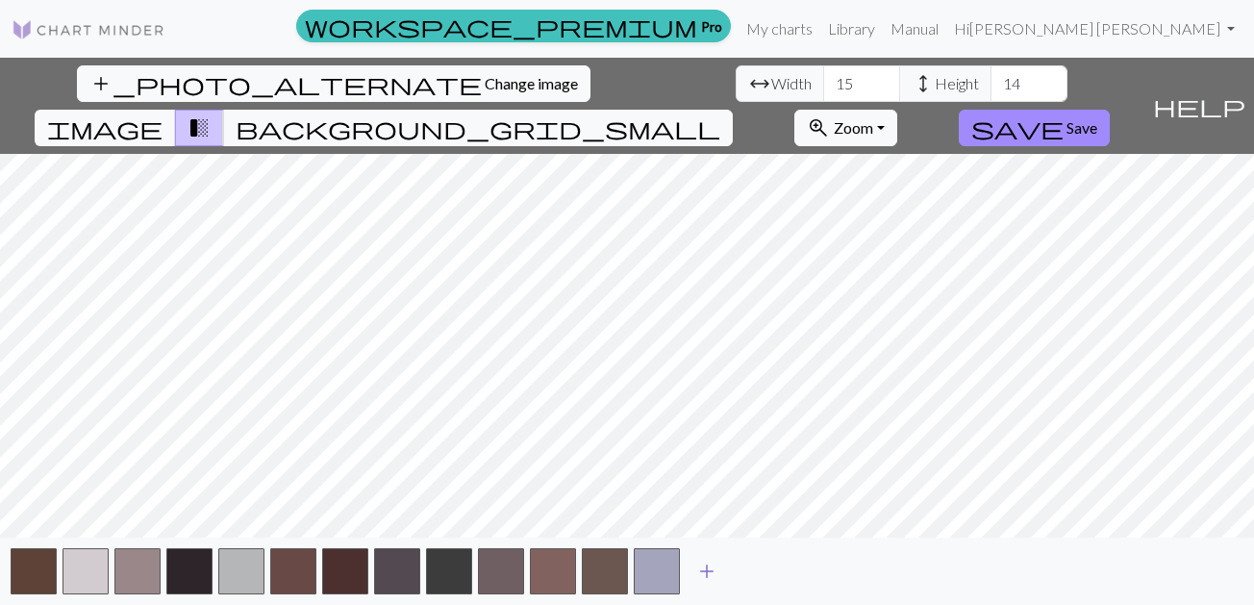
click at [714, 569] on span "add" at bounding box center [706, 571] width 23 height 27
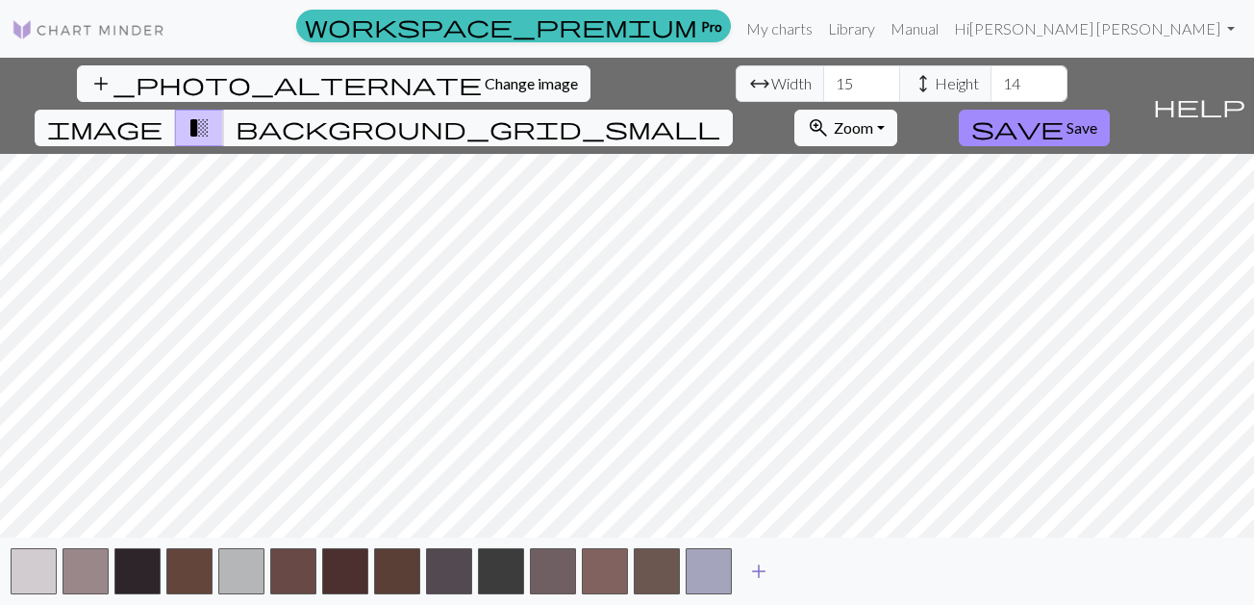
click at [763, 567] on span "add" at bounding box center [758, 571] width 23 height 27
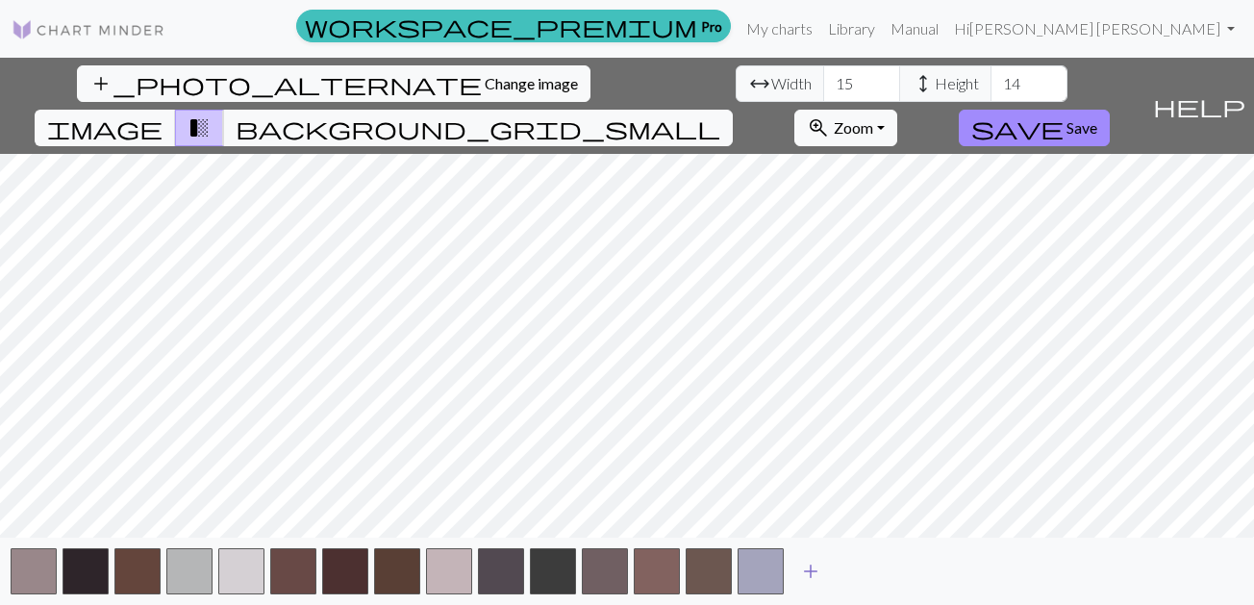
click at [812, 569] on span "add" at bounding box center [810, 571] width 23 height 27
click at [835, 569] on button "button" at bounding box center [812, 571] width 46 height 46
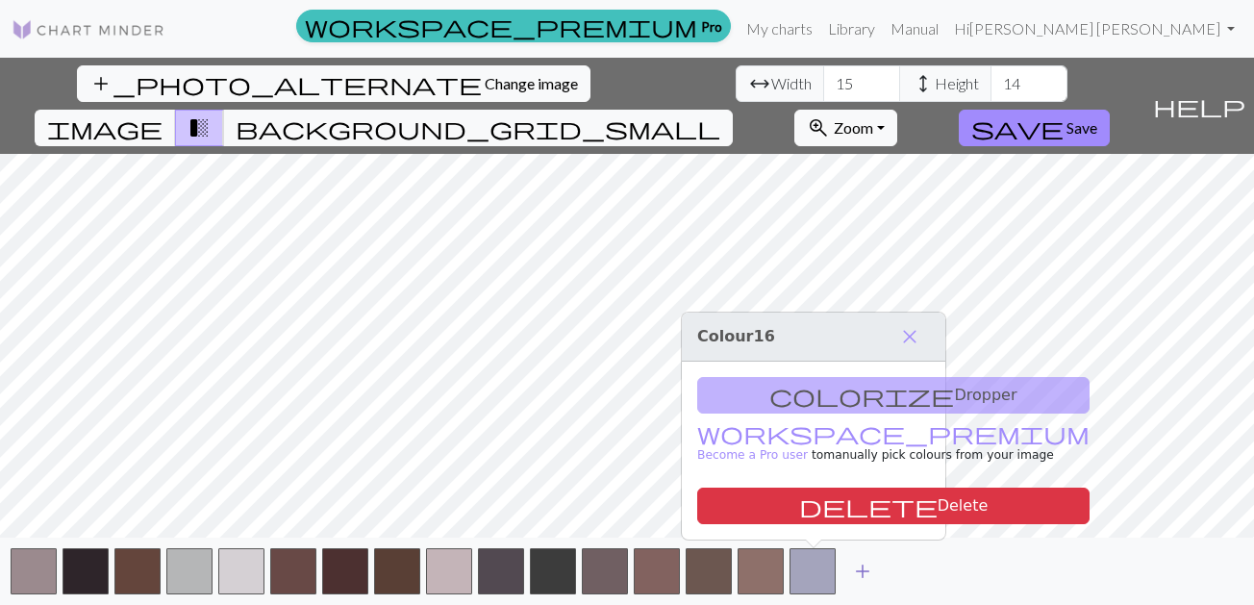
click at [853, 568] on span "add" at bounding box center [862, 571] width 23 height 27
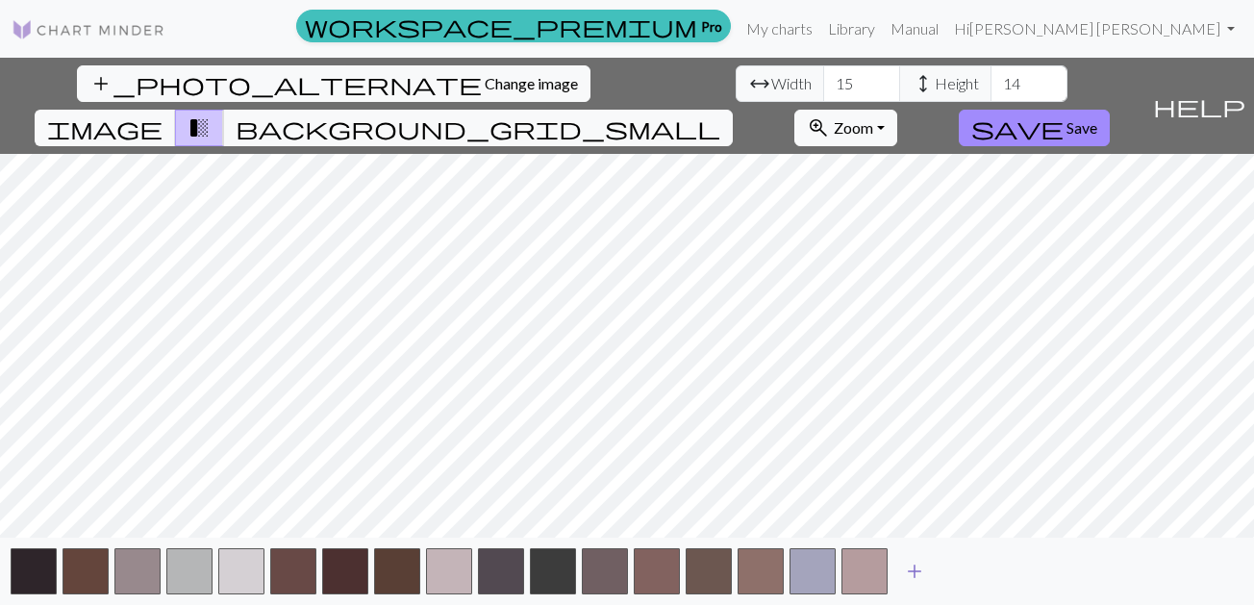
click at [911, 569] on span "add" at bounding box center [914, 571] width 23 height 27
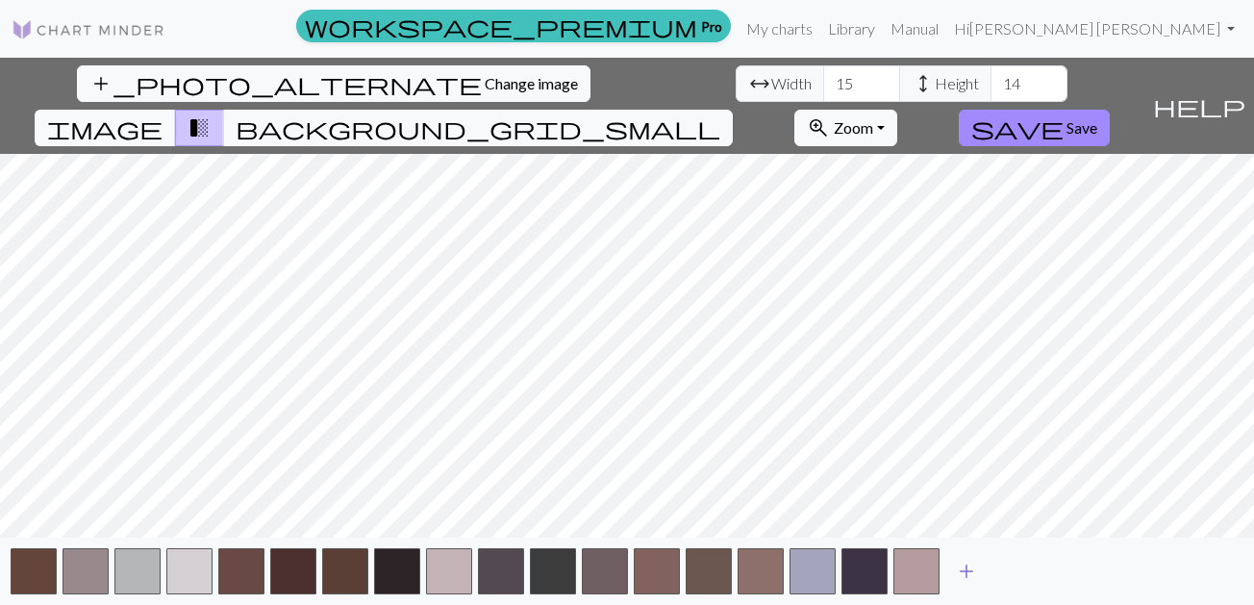
click at [965, 567] on span "add" at bounding box center [966, 571] width 23 height 27
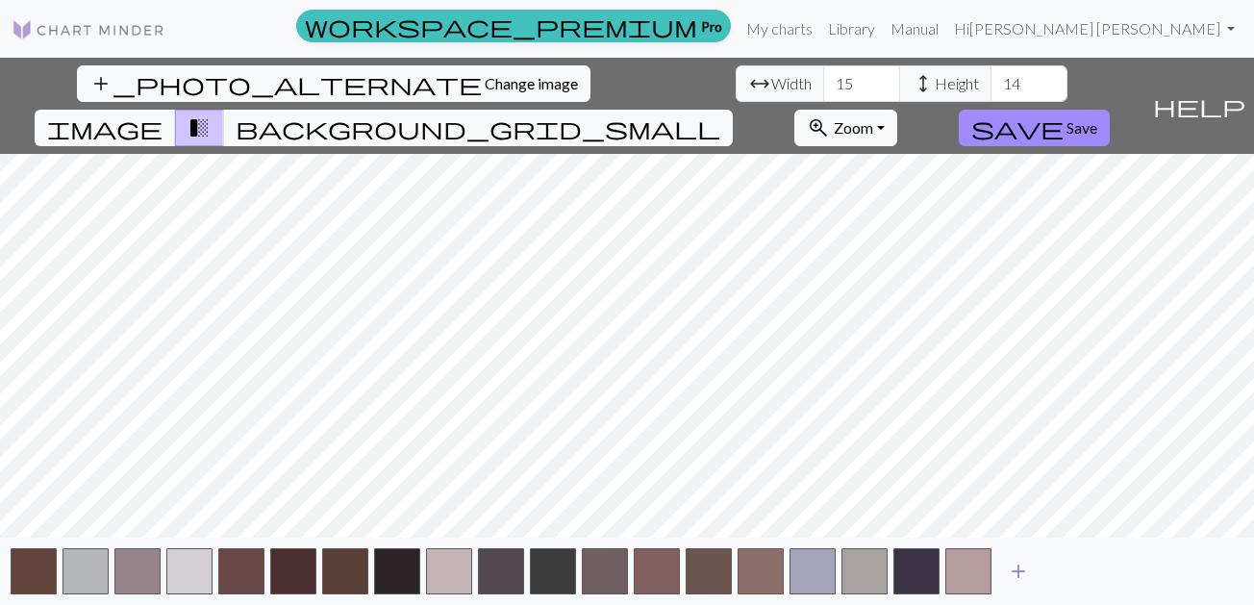
click at [1020, 563] on span "add" at bounding box center [1018, 571] width 23 height 27
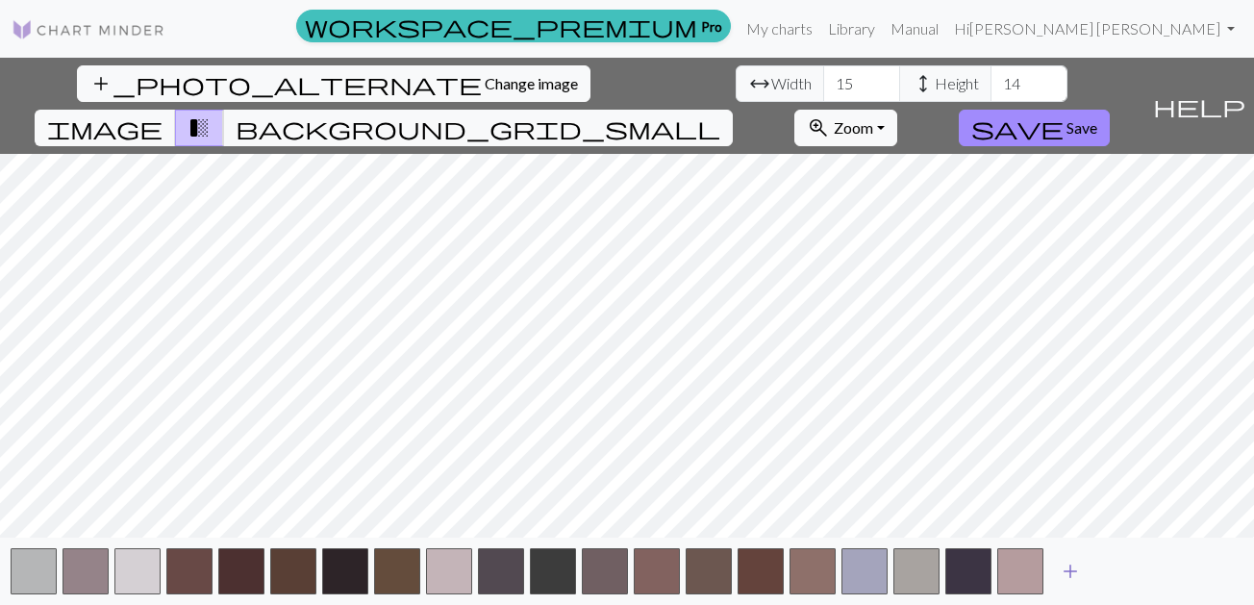
click at [1070, 572] on span "add" at bounding box center [1070, 571] width 23 height 27
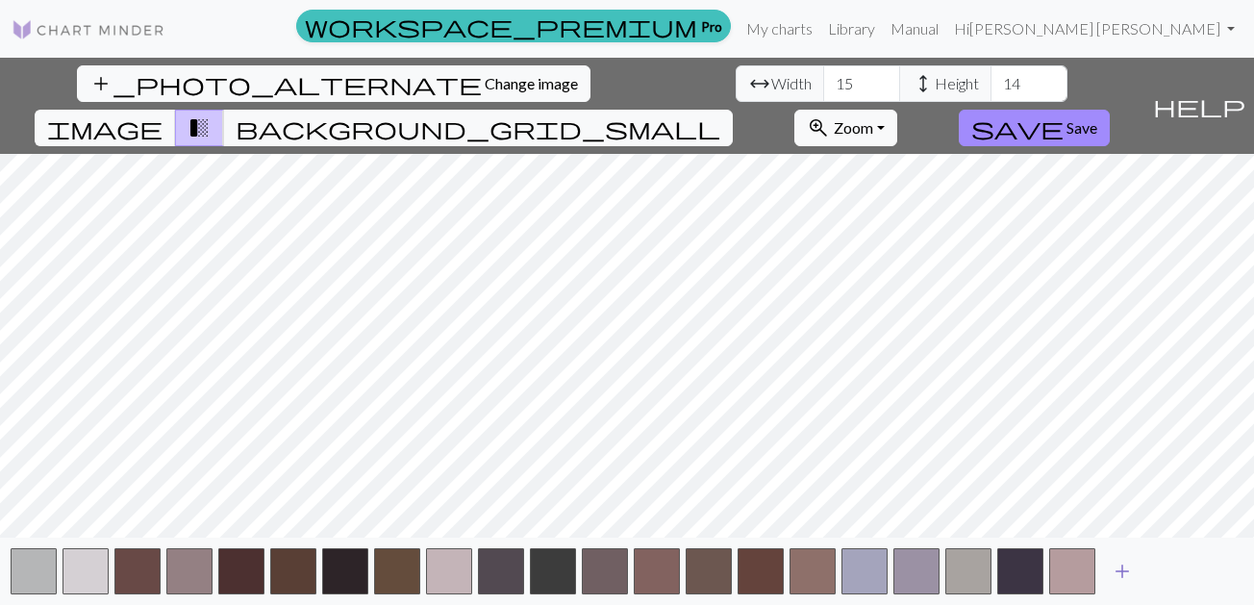
click at [1121, 579] on span "add" at bounding box center [1121, 571] width 23 height 27
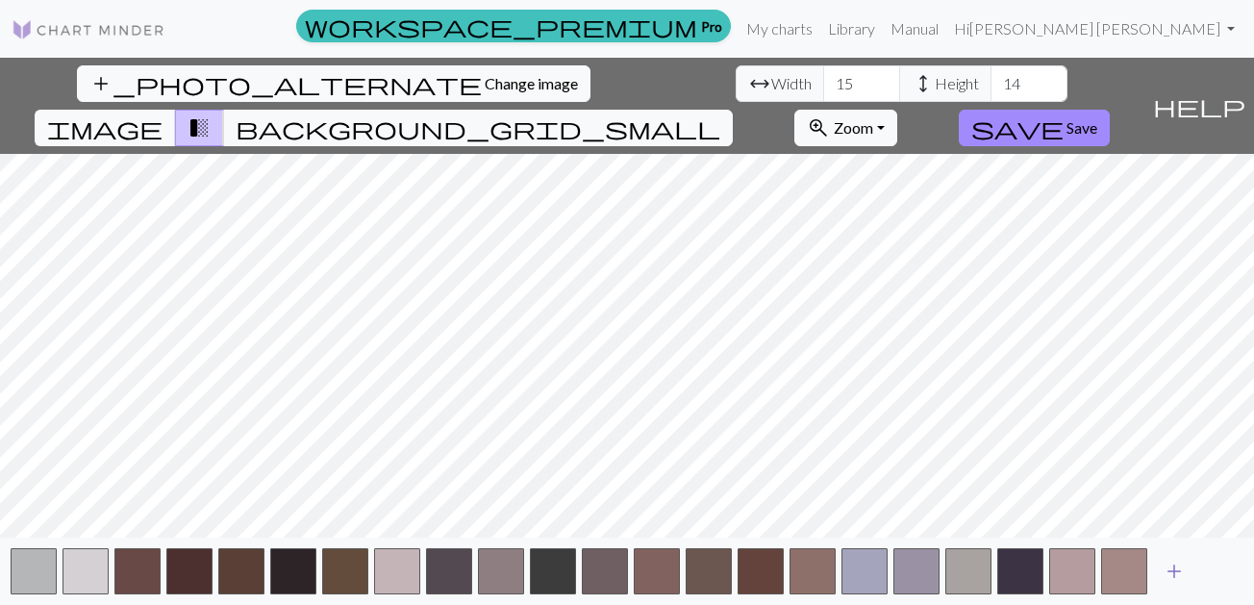
click at [1172, 580] on span "add" at bounding box center [1173, 571] width 23 height 27
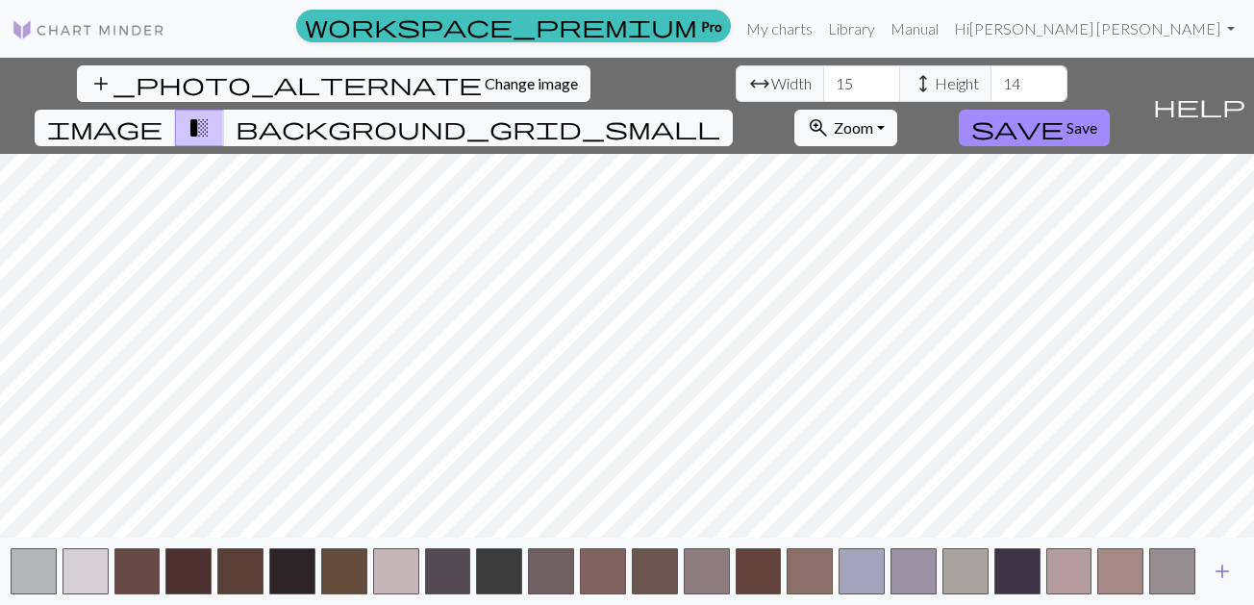
click at [1214, 573] on span "add" at bounding box center [1221, 571] width 23 height 27
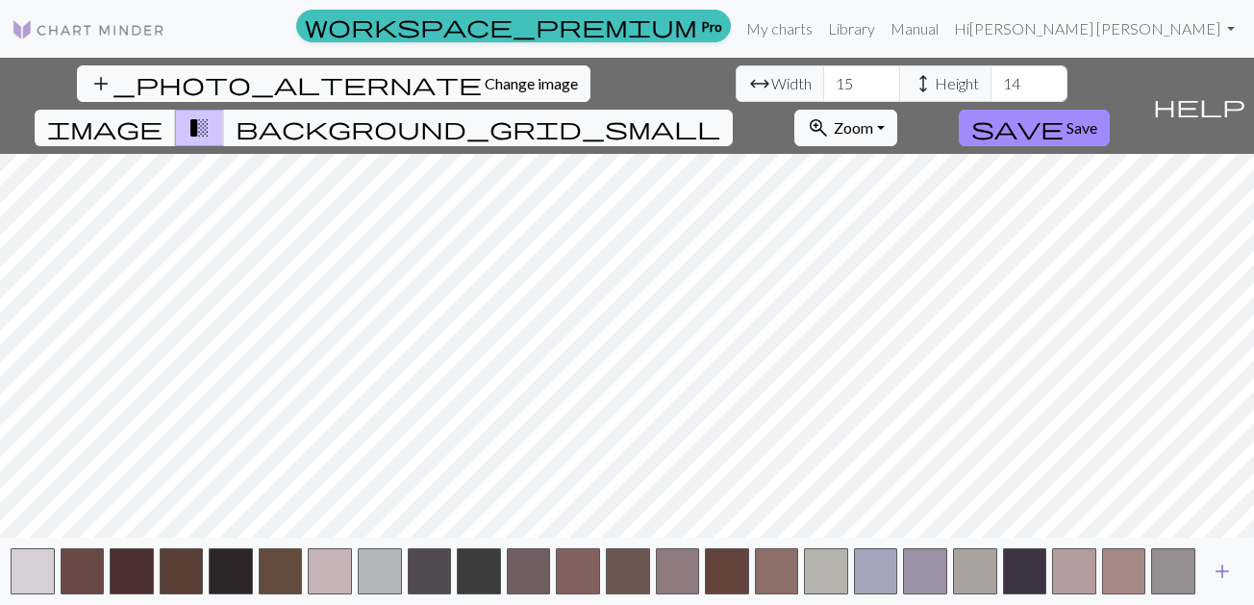
click at [1234, 570] on button "add" at bounding box center [1222, 571] width 48 height 37
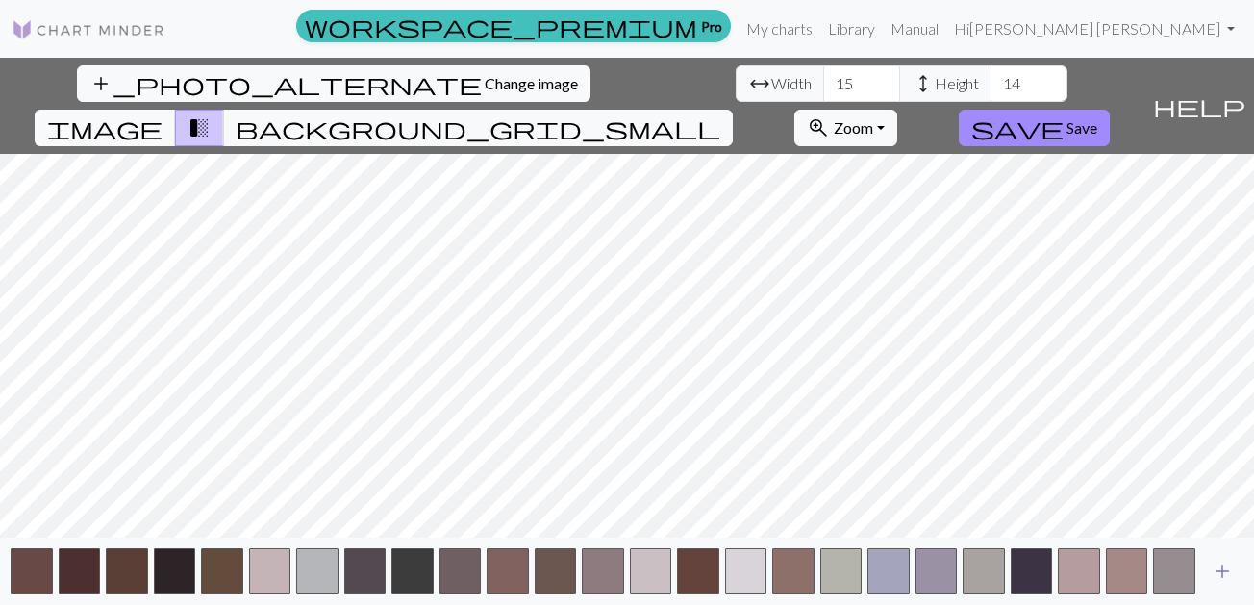
click at [1234, 570] on button "add" at bounding box center [1222, 571] width 48 height 37
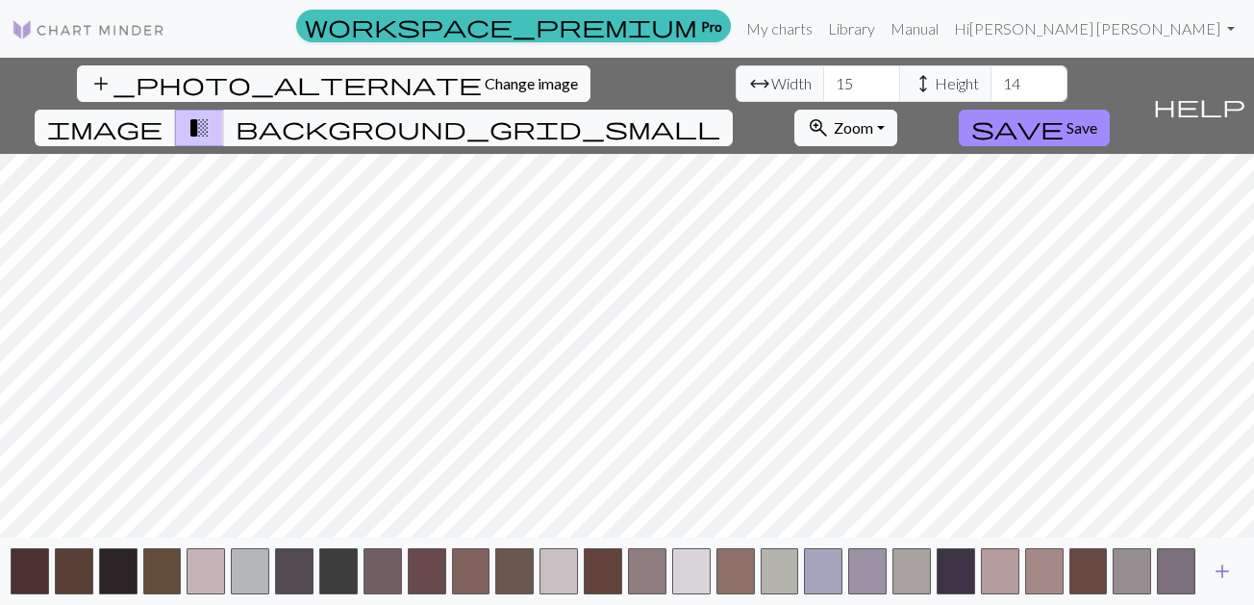
click at [1234, 570] on button "add" at bounding box center [1222, 571] width 48 height 37
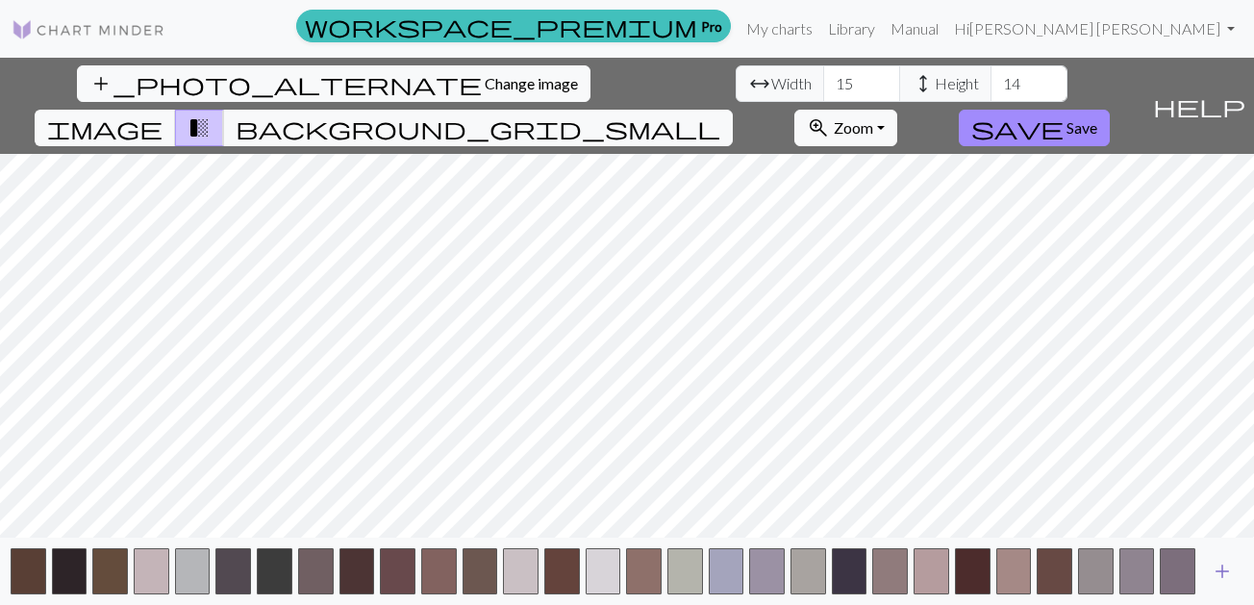
click at [1234, 570] on button "add" at bounding box center [1222, 571] width 48 height 37
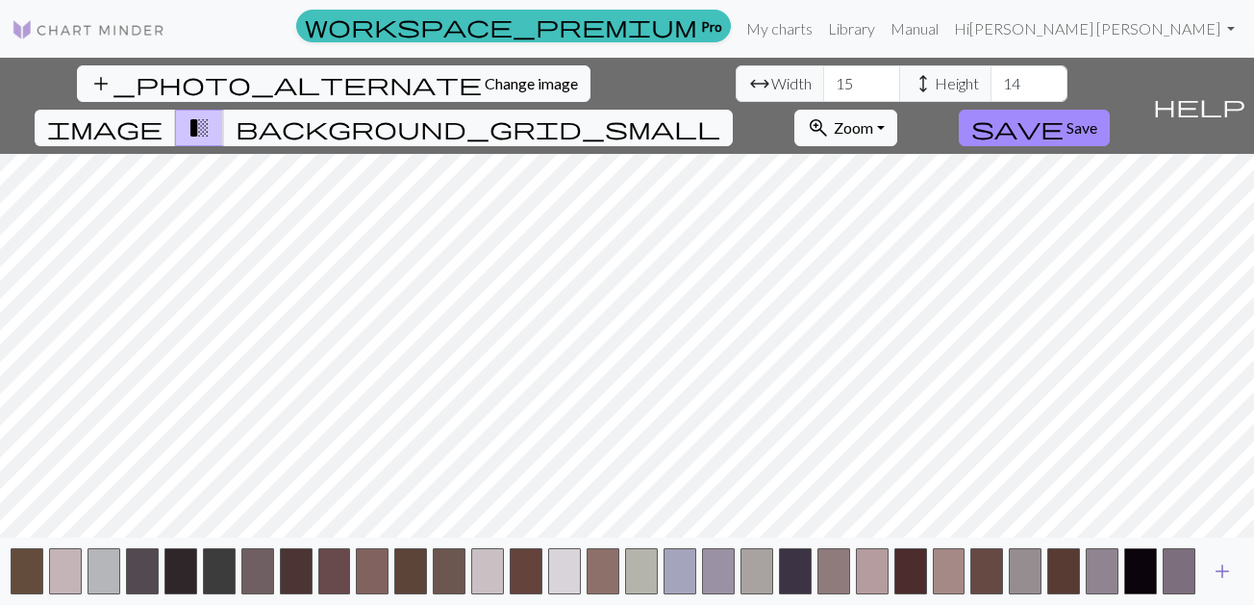
click at [1234, 570] on button "add" at bounding box center [1222, 571] width 48 height 37
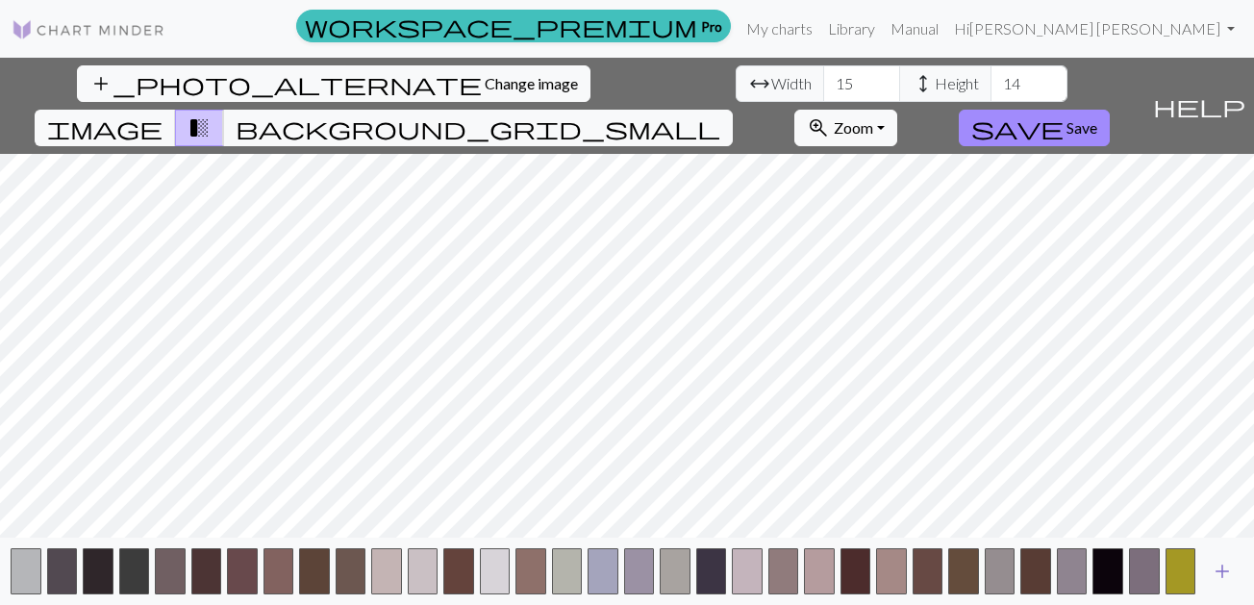
click at [1234, 570] on button "add" at bounding box center [1222, 571] width 48 height 37
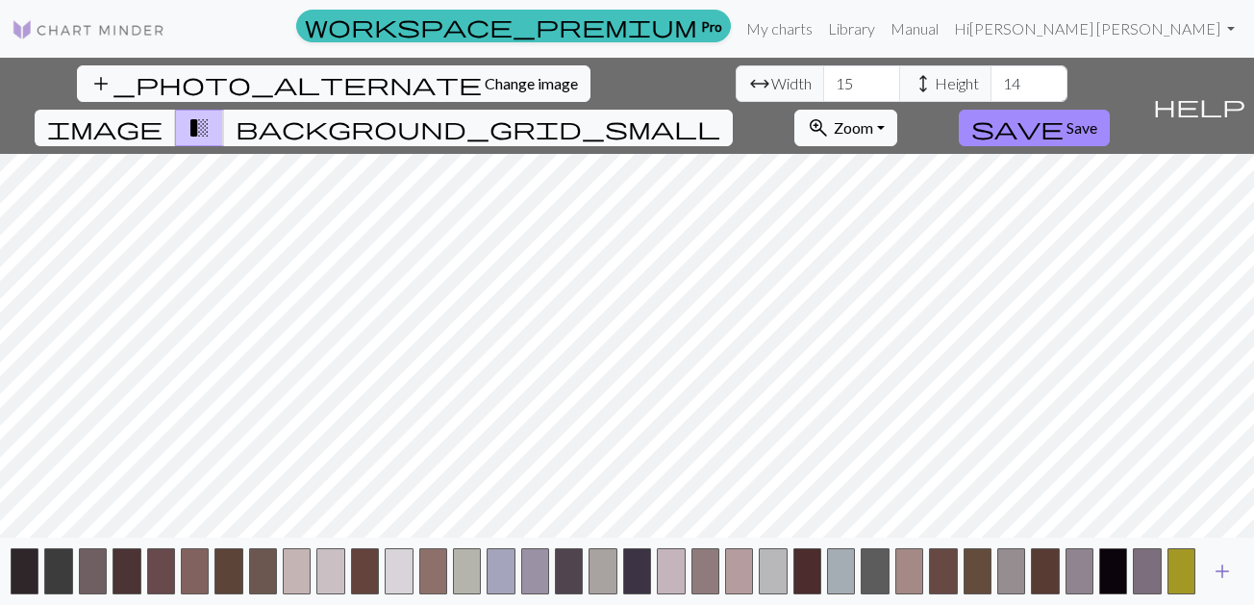
click at [1234, 570] on button "add" at bounding box center [1222, 571] width 48 height 37
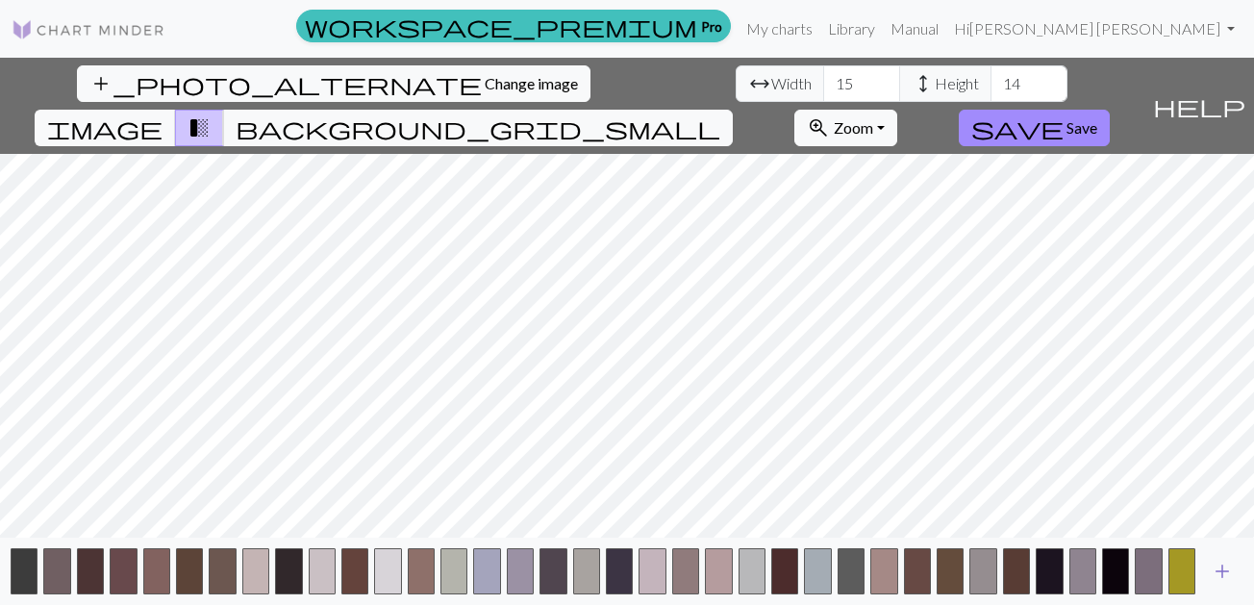
click at [1234, 570] on button "add" at bounding box center [1222, 571] width 48 height 37
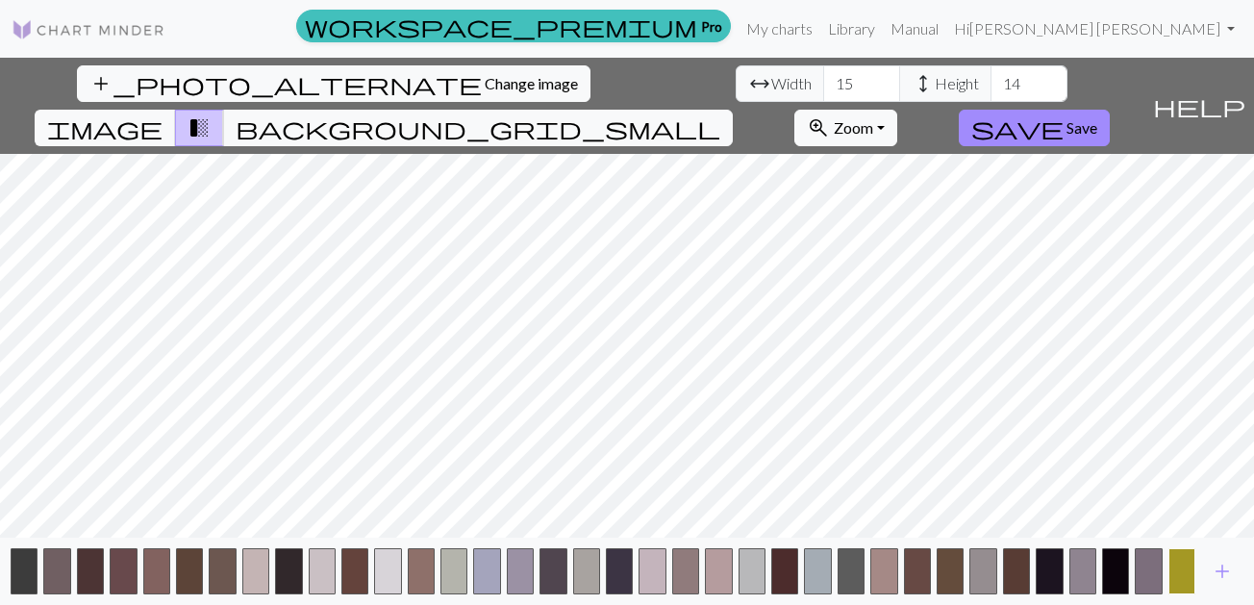
click at [1178, 561] on button "button" at bounding box center [1181, 571] width 27 height 46
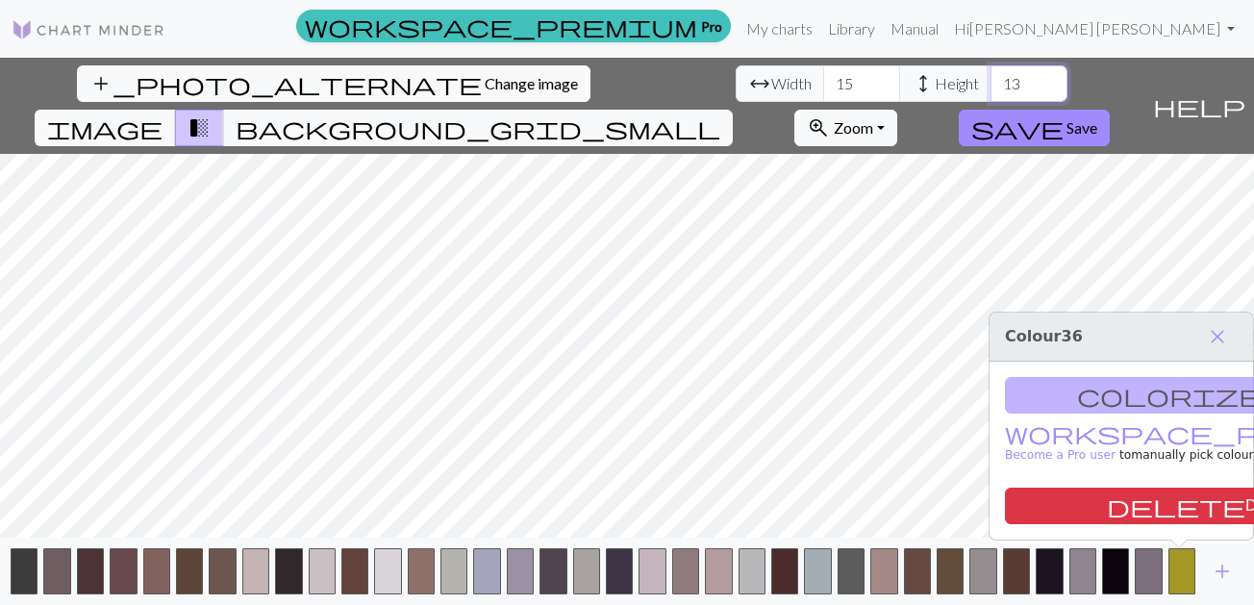
click at [990, 91] on input "13" at bounding box center [1028, 83] width 77 height 37
click at [990, 91] on input "12" at bounding box center [1028, 83] width 77 height 37
click at [990, 91] on input "11" at bounding box center [1028, 83] width 77 height 37
click at [990, 91] on input "10" at bounding box center [1028, 83] width 77 height 37
click at [990, 91] on input "9" at bounding box center [1028, 83] width 77 height 37
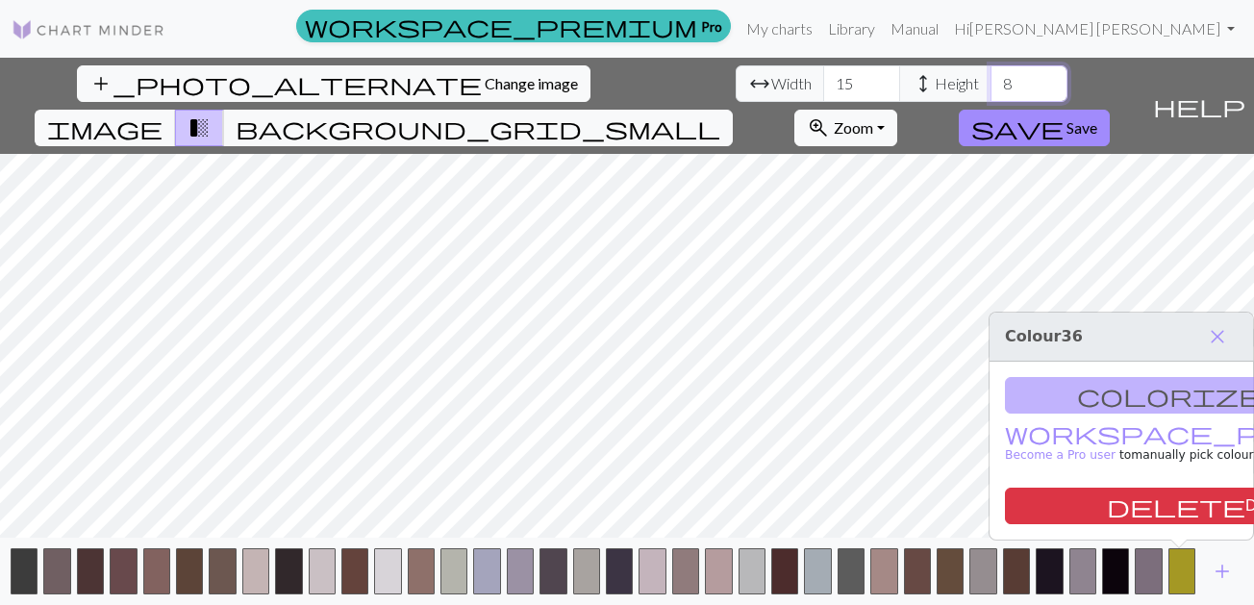
click at [990, 91] on input "8" at bounding box center [1028, 83] width 77 height 37
click at [990, 91] on input "7" at bounding box center [1028, 83] width 77 height 37
click at [990, 68] on input "7" at bounding box center [1028, 83] width 77 height 37
click at [990, 78] on input "8" at bounding box center [1028, 83] width 77 height 37
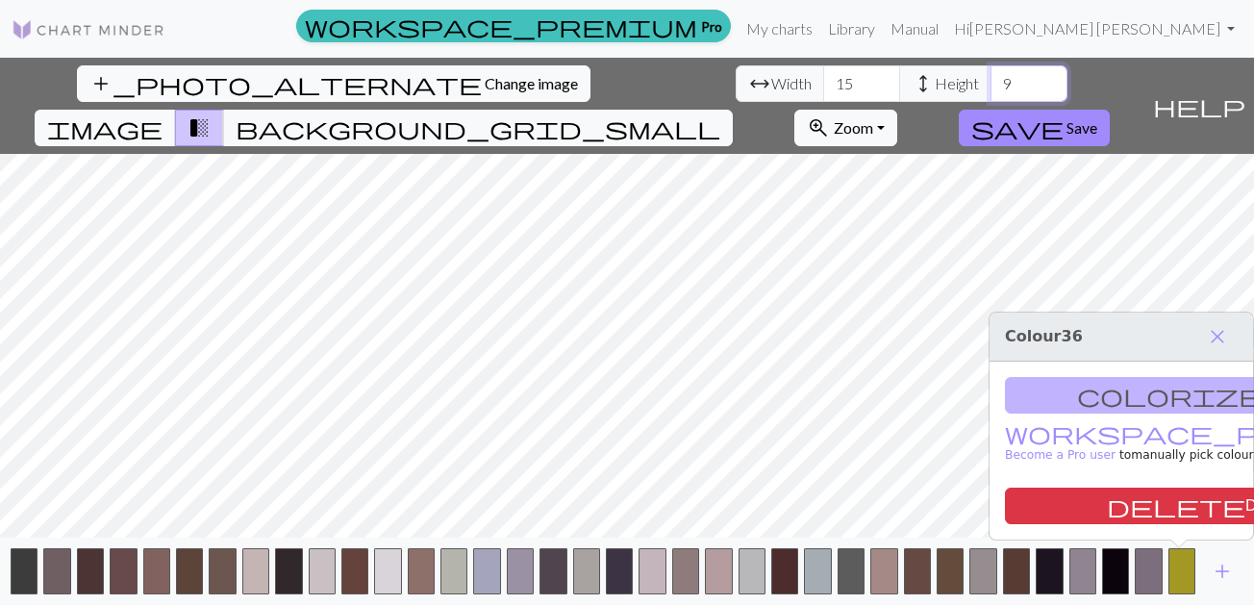
click at [990, 78] on input "9" at bounding box center [1028, 83] width 77 height 37
click at [990, 78] on input "10" at bounding box center [1028, 83] width 77 height 37
click at [990, 78] on input "11" at bounding box center [1028, 83] width 77 height 37
click at [990, 78] on input "12" at bounding box center [1028, 83] width 77 height 37
click at [990, 78] on input "13" at bounding box center [1028, 83] width 77 height 37
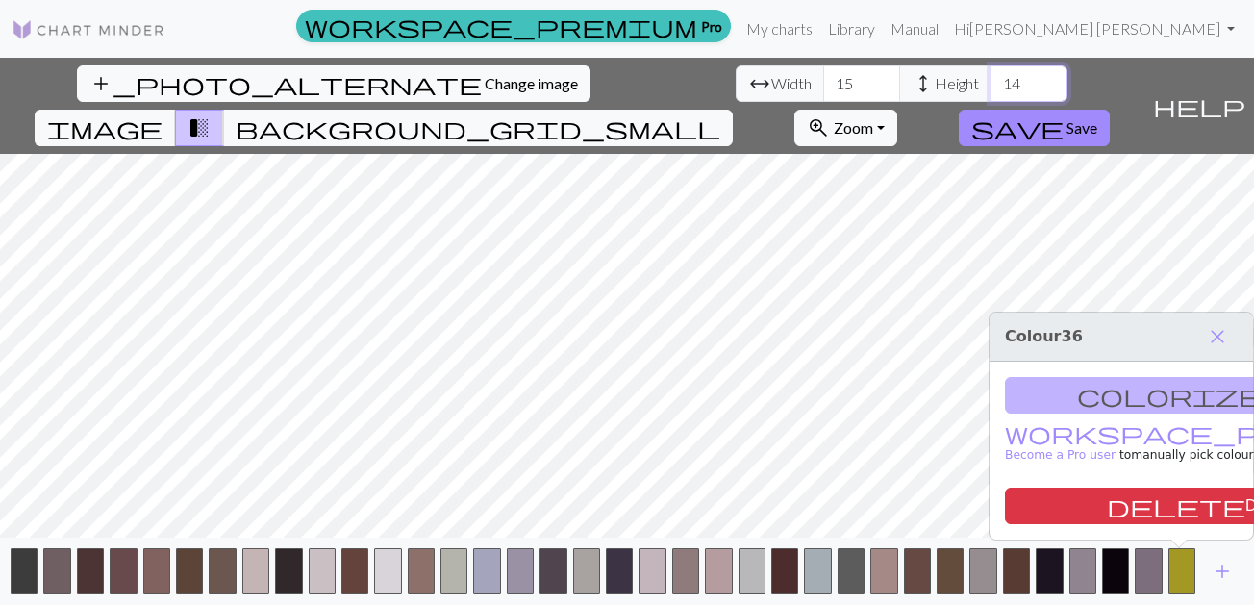
click at [990, 78] on input "14" at bounding box center [1028, 83] width 77 height 37
click at [990, 78] on input "15" at bounding box center [1028, 83] width 77 height 37
click at [990, 78] on input "16" at bounding box center [1028, 83] width 77 height 37
click at [990, 78] on input "17" at bounding box center [1028, 83] width 77 height 37
click at [990, 78] on input "18" at bounding box center [1028, 83] width 77 height 37
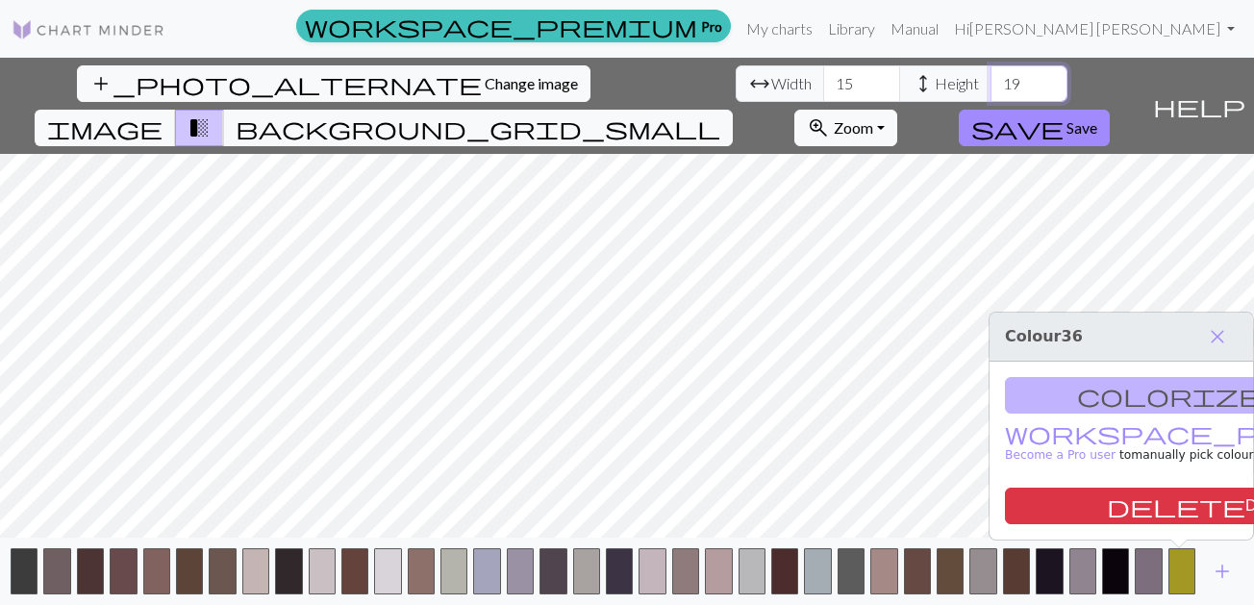
click at [990, 78] on input "19" at bounding box center [1028, 83] width 77 height 37
click at [990, 78] on input "20" at bounding box center [1028, 83] width 77 height 37
click at [990, 78] on input "21" at bounding box center [1028, 83] width 77 height 37
click at [990, 78] on input "22" at bounding box center [1028, 83] width 77 height 37
type input "23"
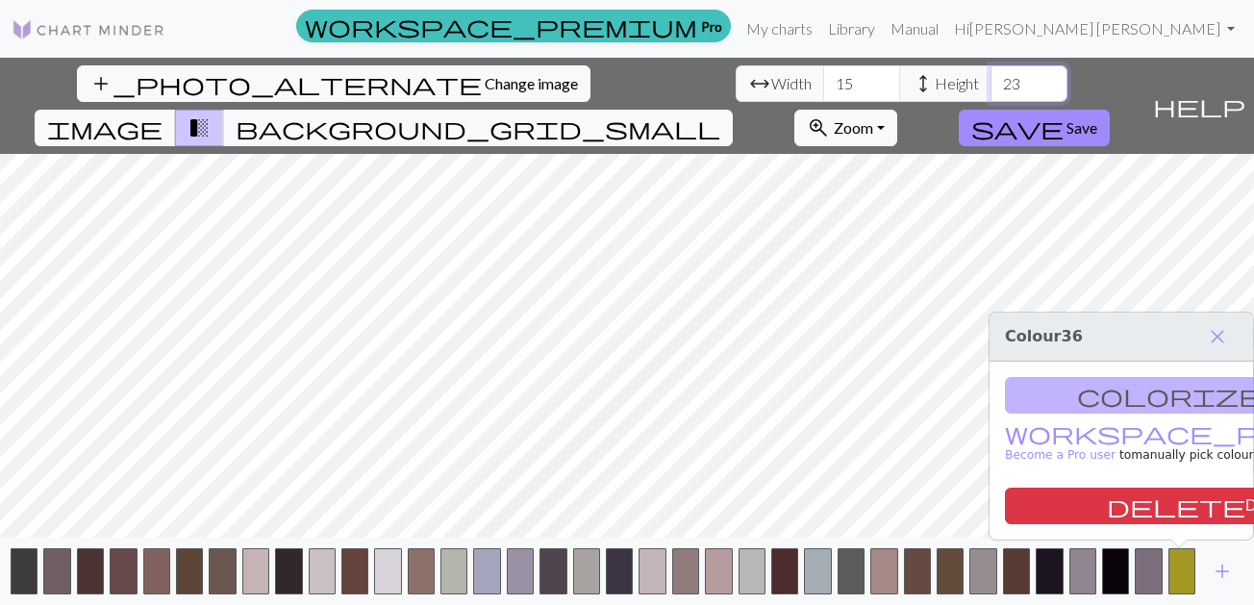
click at [990, 78] on input "23" at bounding box center [1028, 83] width 77 height 37
click at [771, 88] on span "Width" at bounding box center [791, 83] width 40 height 23
click at [823, 73] on input "16" at bounding box center [861, 83] width 77 height 37
click at [823, 73] on input "17" at bounding box center [861, 83] width 77 height 37
click at [823, 73] on input "18" at bounding box center [861, 83] width 77 height 37
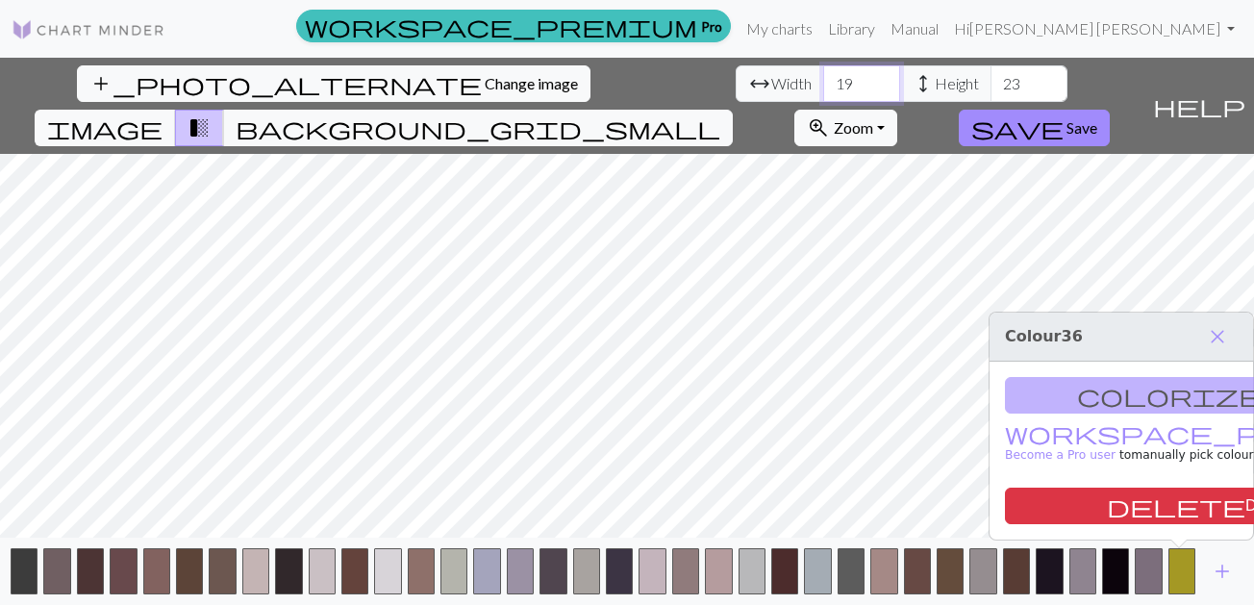
click at [823, 73] on input "19" at bounding box center [861, 83] width 77 height 37
click at [823, 73] on input "20" at bounding box center [861, 83] width 77 height 37
click at [823, 73] on input "21" at bounding box center [861, 83] width 77 height 37
type input "22"
click at [823, 73] on input "22" at bounding box center [861, 83] width 77 height 37
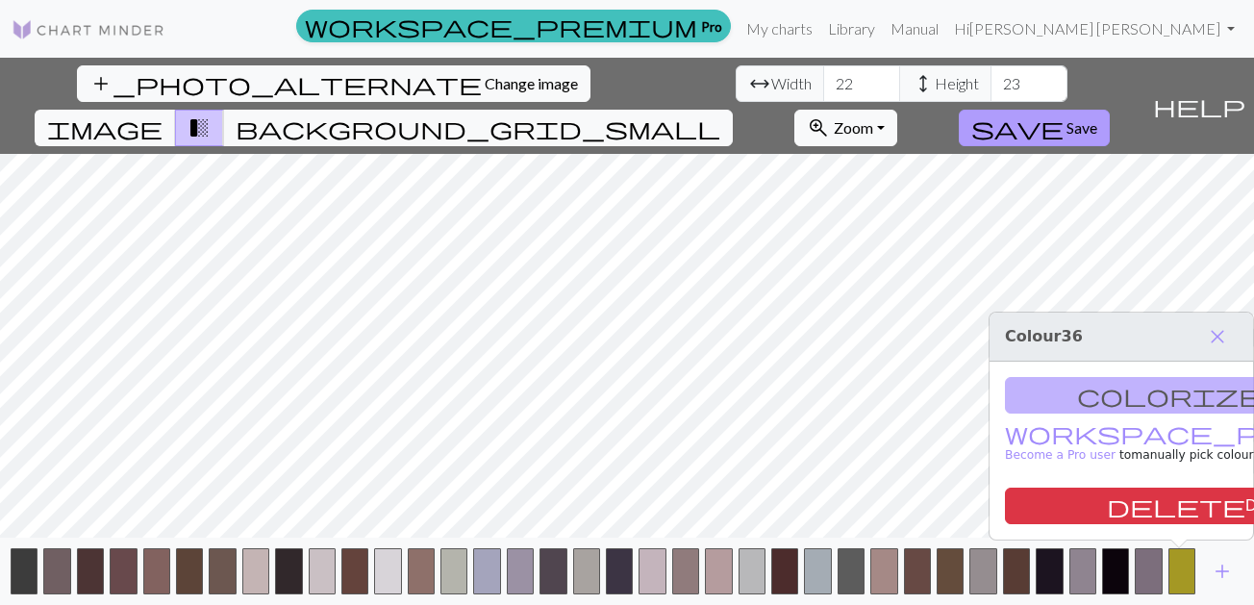
click at [1063, 114] on span "save" at bounding box center [1017, 127] width 92 height 27
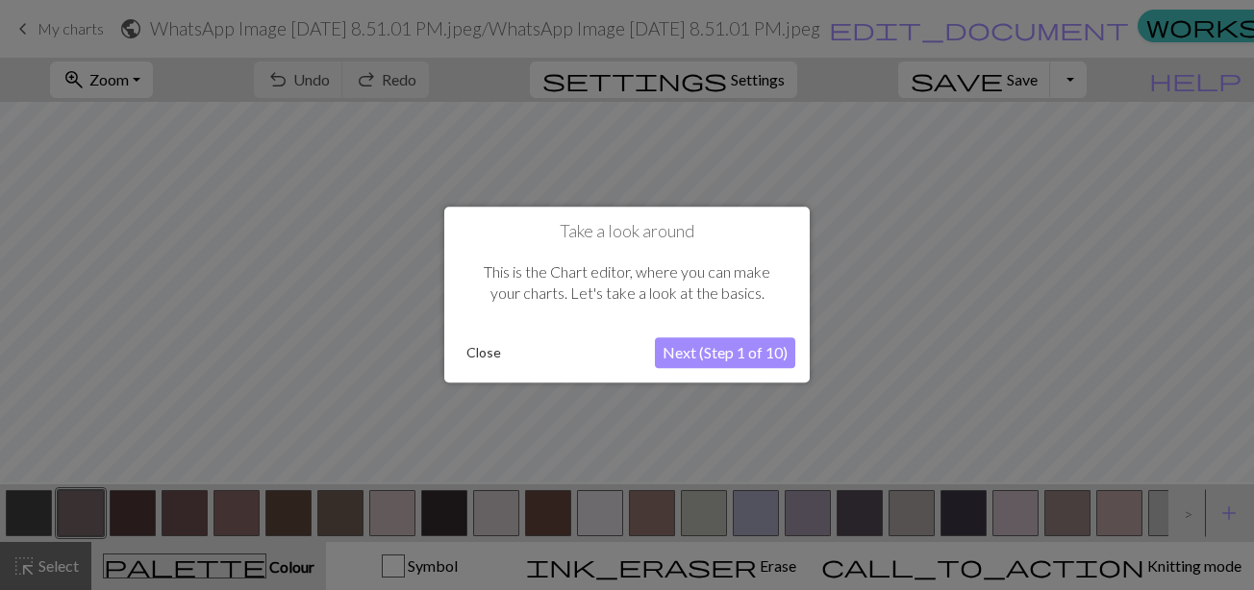
click at [777, 345] on button "Next (Step 1 of 10)" at bounding box center [725, 353] width 140 height 31
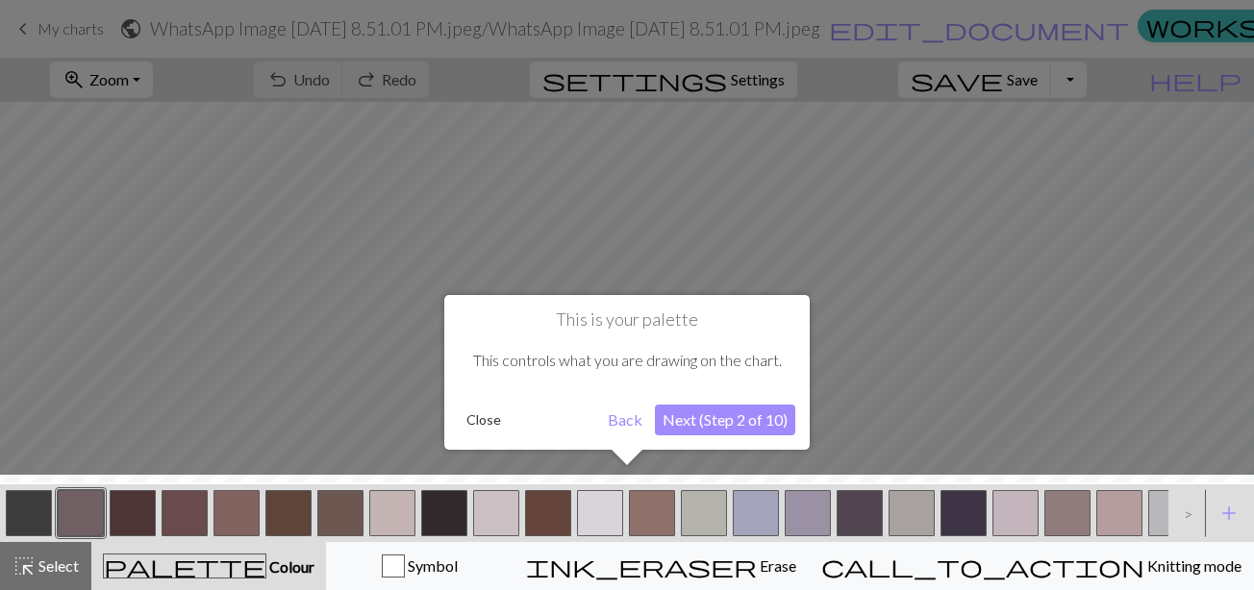
click at [750, 422] on button "Next (Step 2 of 10)" at bounding box center [725, 420] width 140 height 31
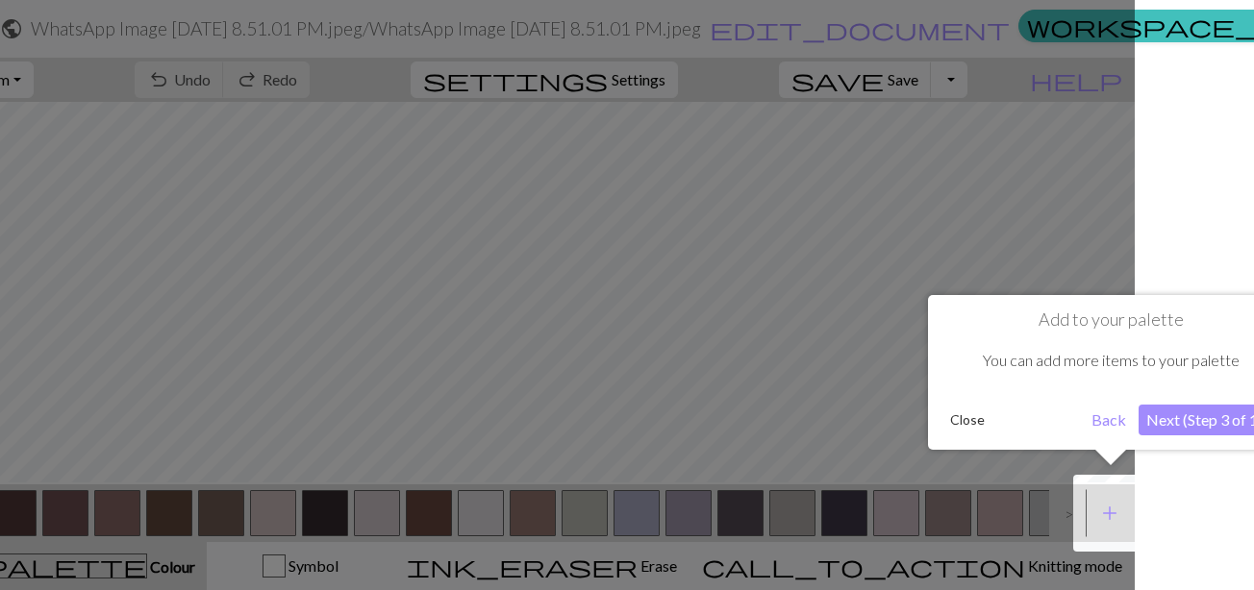
scroll to position [0, 149]
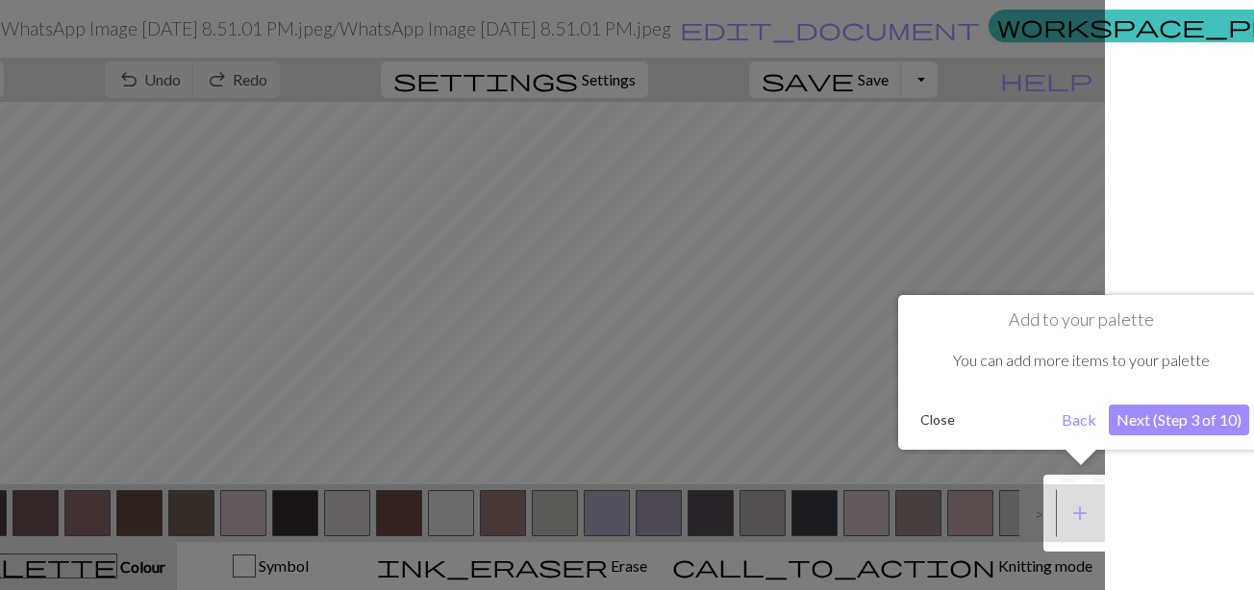
click at [1189, 422] on button "Next (Step 3 of 10)" at bounding box center [1179, 420] width 140 height 31
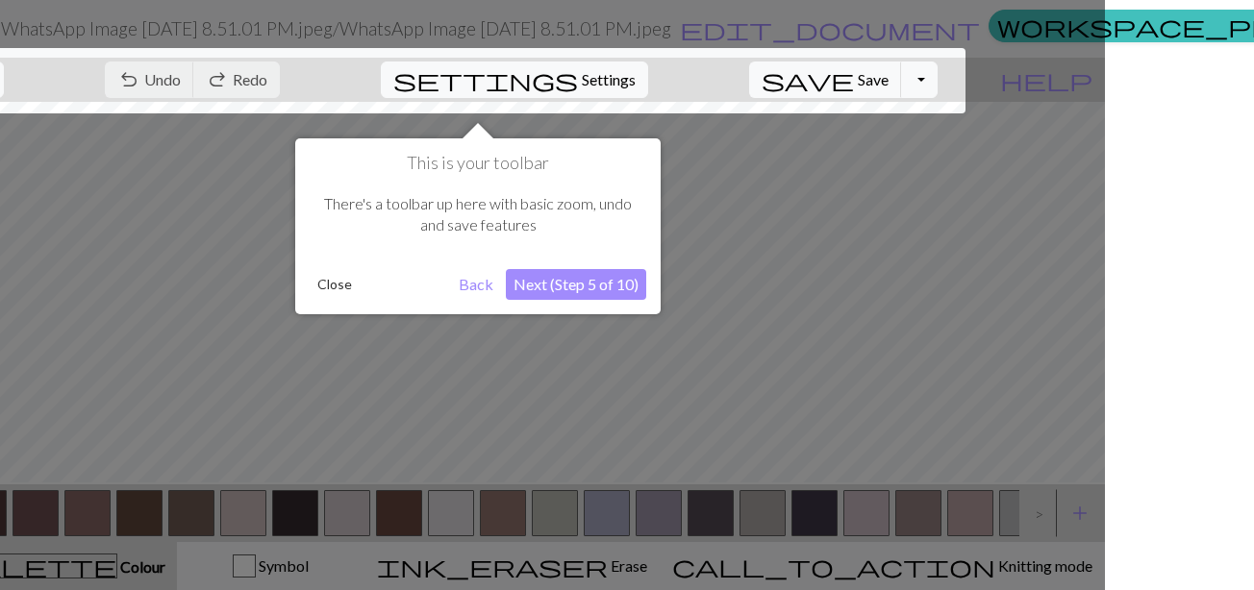
click at [618, 290] on button "Next (Step 5 of 10)" at bounding box center [576, 284] width 140 height 31
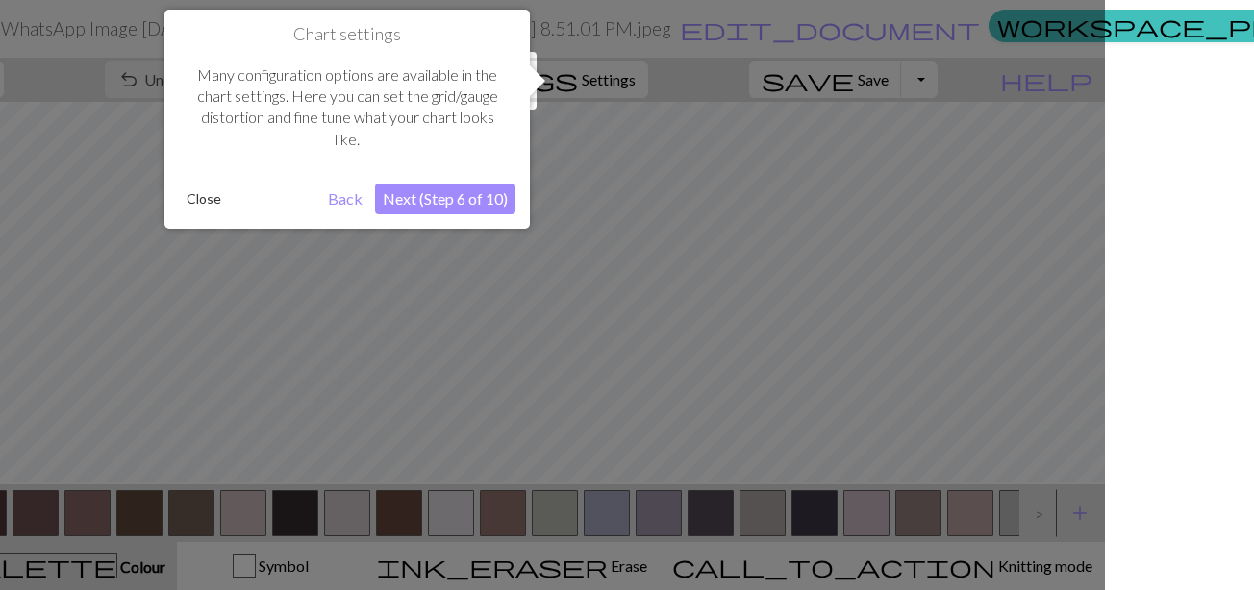
click at [469, 195] on button "Next (Step 6 of 10)" at bounding box center [445, 199] width 140 height 31
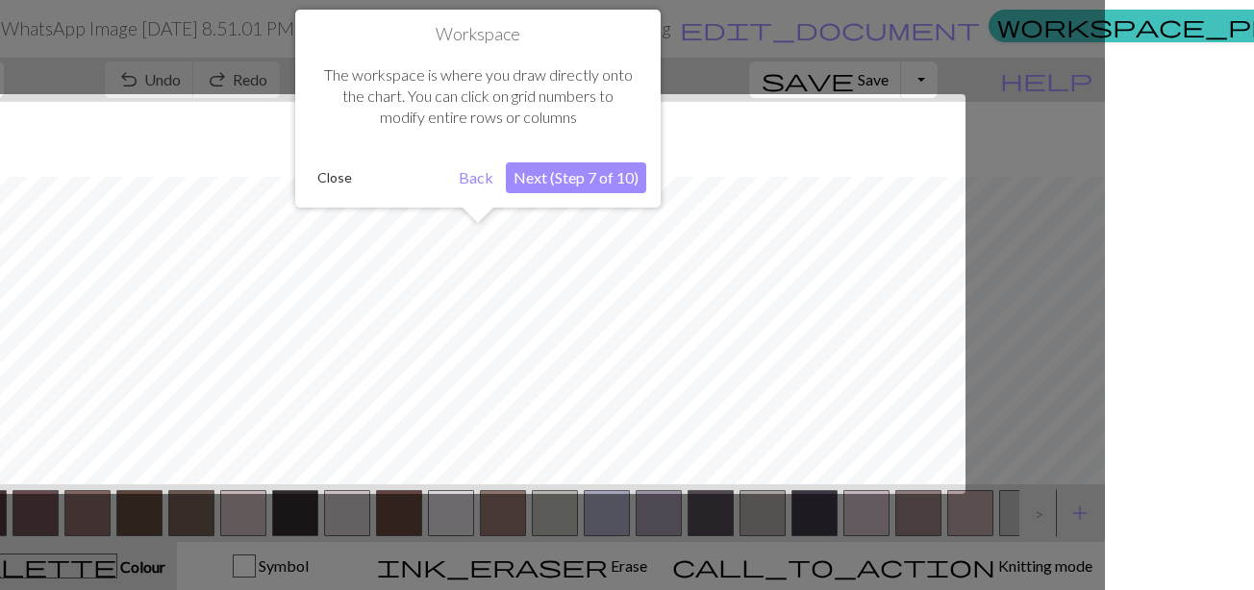
scroll to position [75, 0]
click at [616, 177] on button "Next (Step 7 of 10)" at bounding box center [576, 177] width 140 height 31
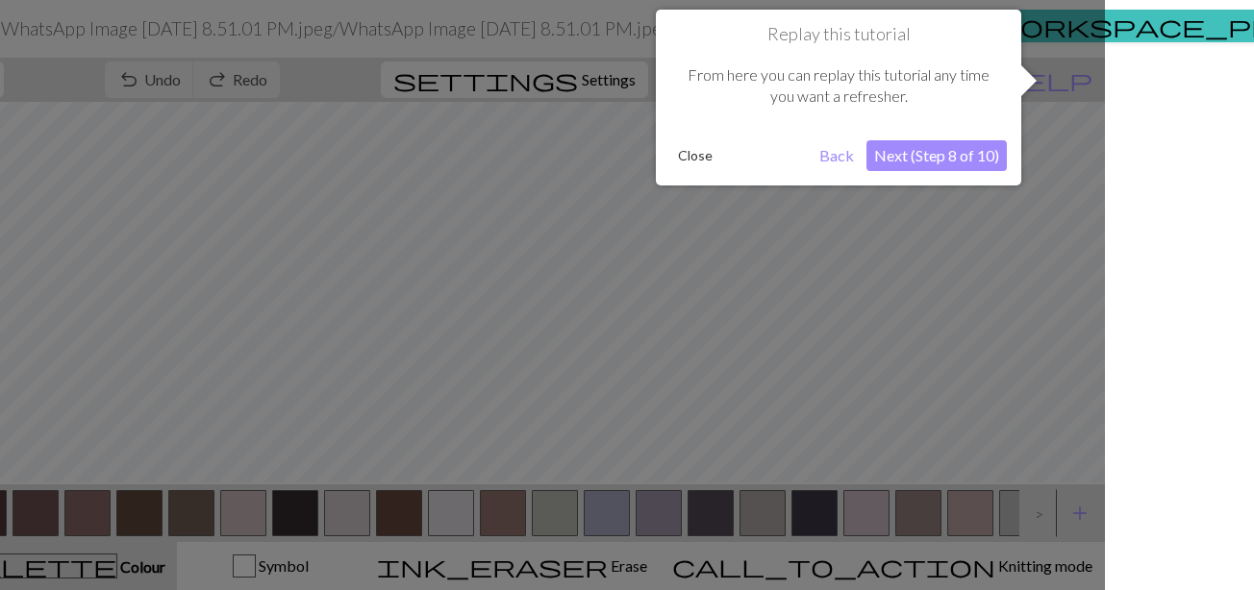
click at [904, 162] on button "Next (Step 8 of 10)" at bounding box center [936, 155] width 140 height 31
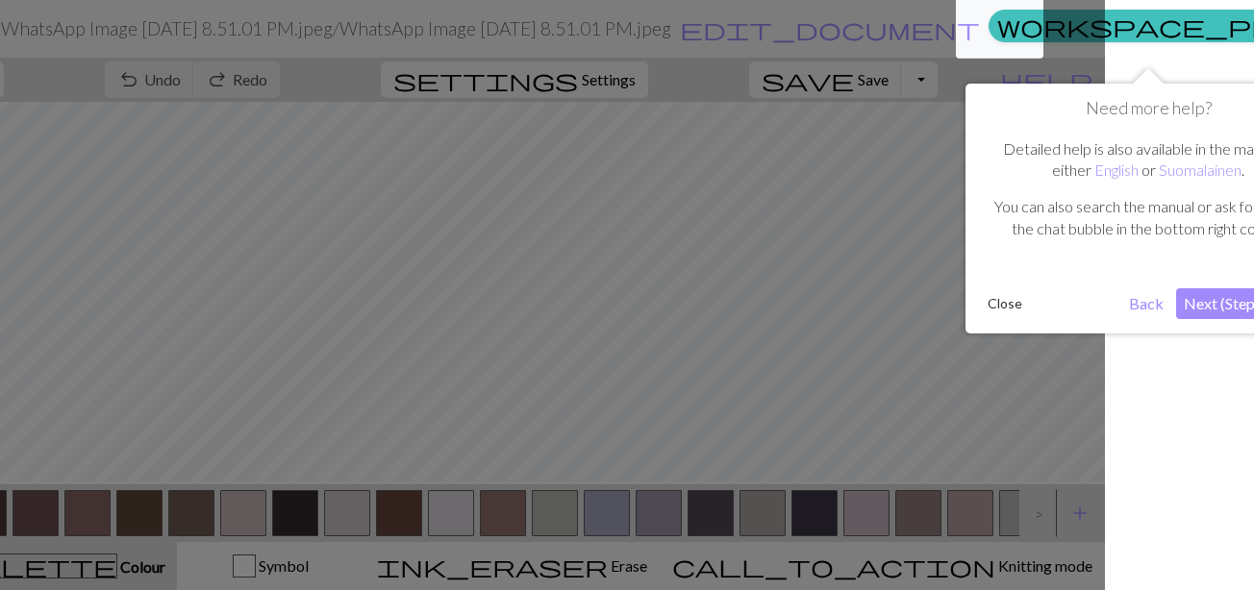
click at [1209, 303] on button "Next (Step 9 of 10)" at bounding box center [1246, 303] width 140 height 31
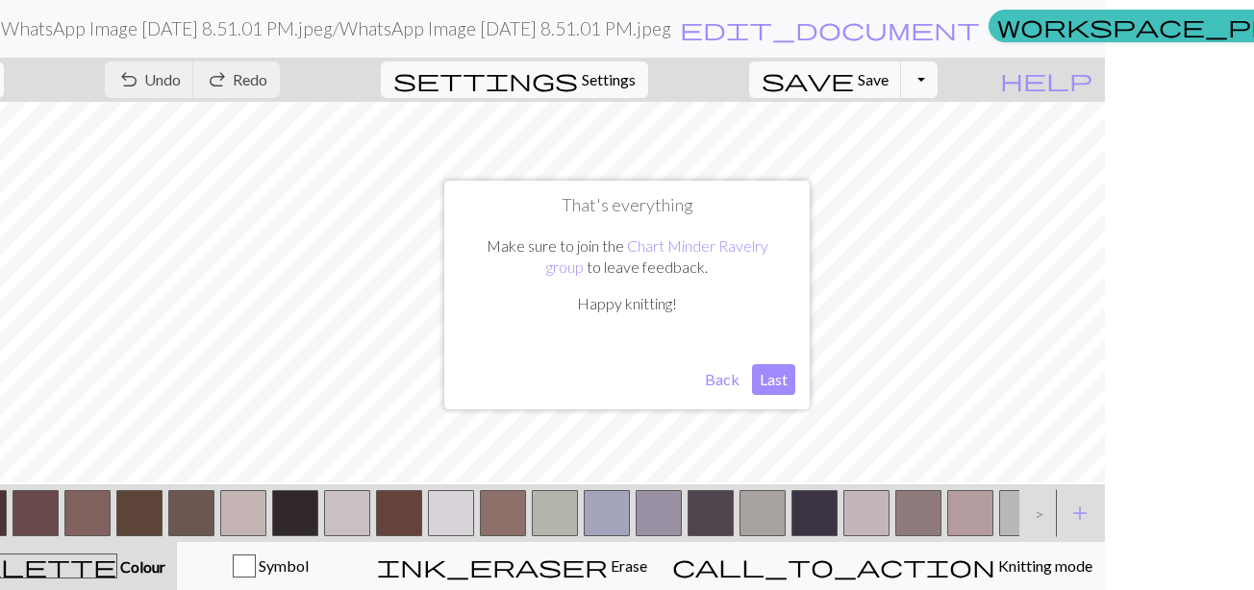
click at [775, 376] on button "Last" at bounding box center [773, 379] width 43 height 31
click at [936, 418] on html "This website uses cookies to ensure you get the best experience on our website.…" at bounding box center [478, 295] width 1254 height 590
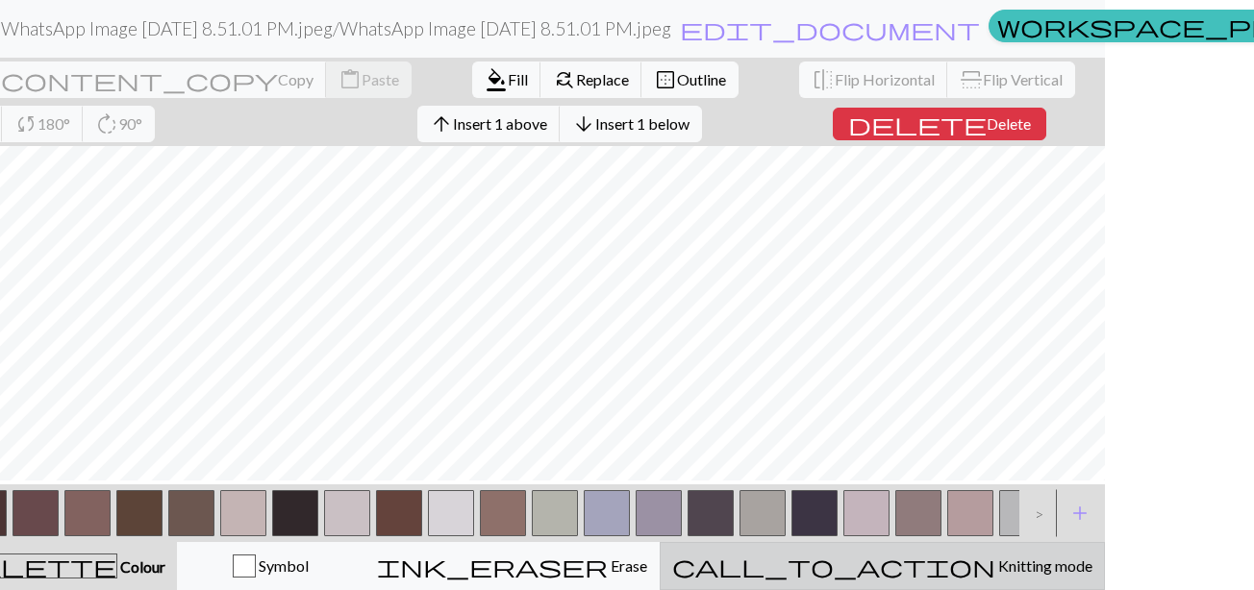
click at [942, 552] on button "call_to_action Knitting mode Knitting mode" at bounding box center [882, 566] width 445 height 48
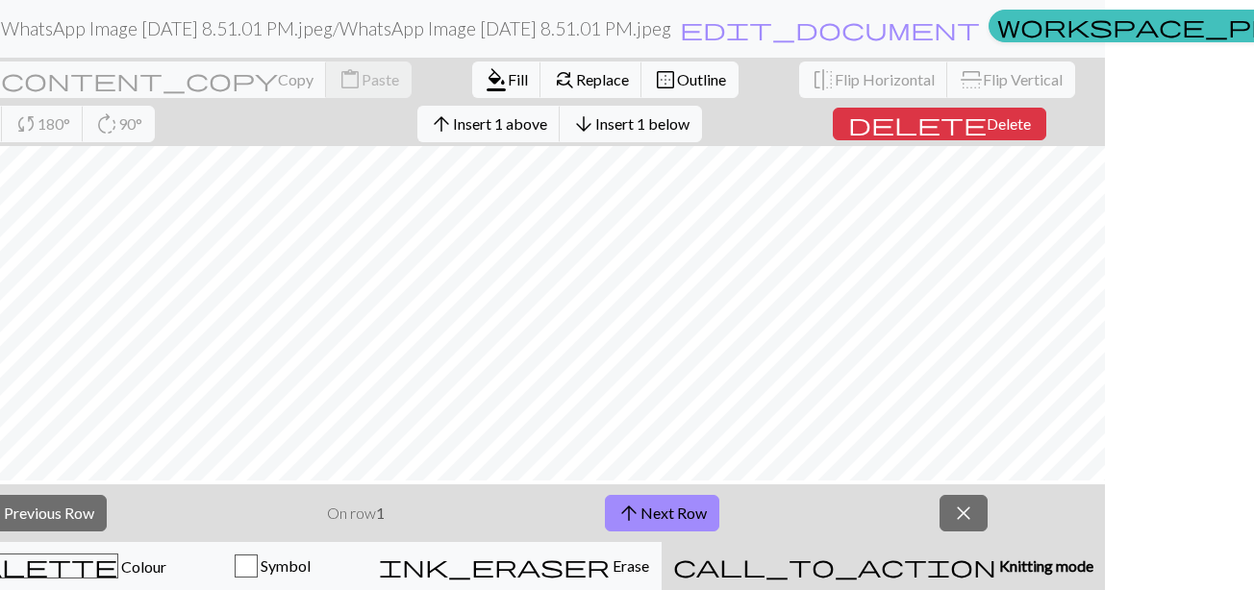
drag, startPoint x: 1114, startPoint y: 353, endPoint x: 1112, endPoint y: 334, distance: 19.3
click at [1105, 334] on html "This website uses cookies to ensure you get the best experience on our website.…" at bounding box center [478, 295] width 1254 height 590
click at [666, 513] on button "arrow_upward Next Row" at bounding box center [662, 513] width 114 height 37
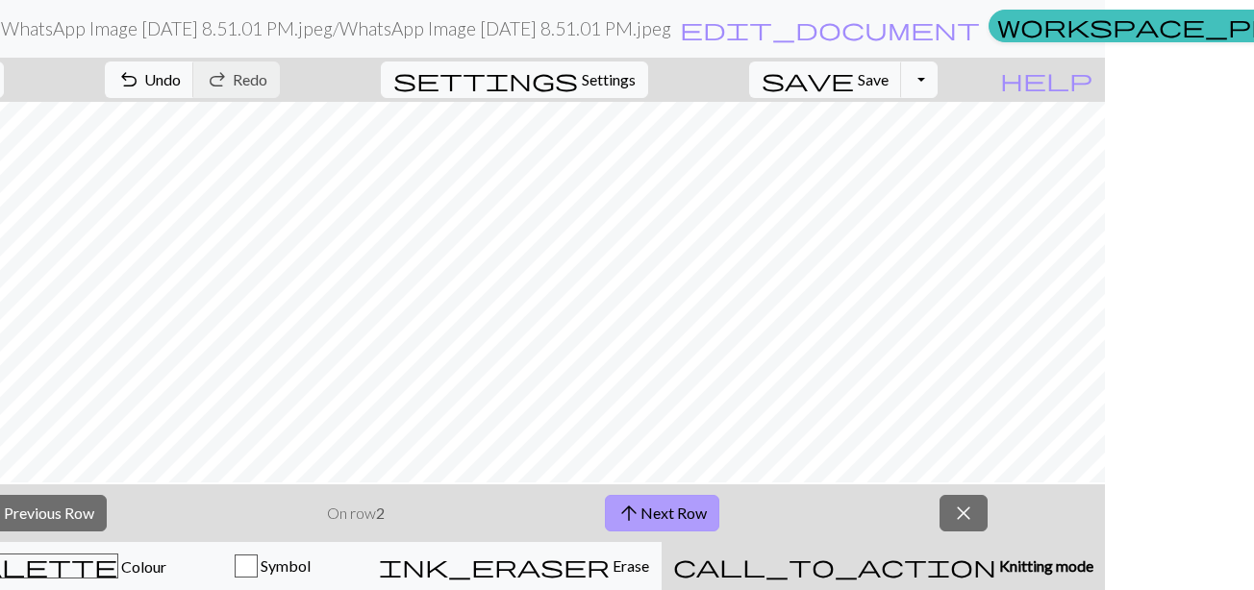
click at [666, 513] on button "arrow_upward Next Row" at bounding box center [662, 513] width 114 height 37
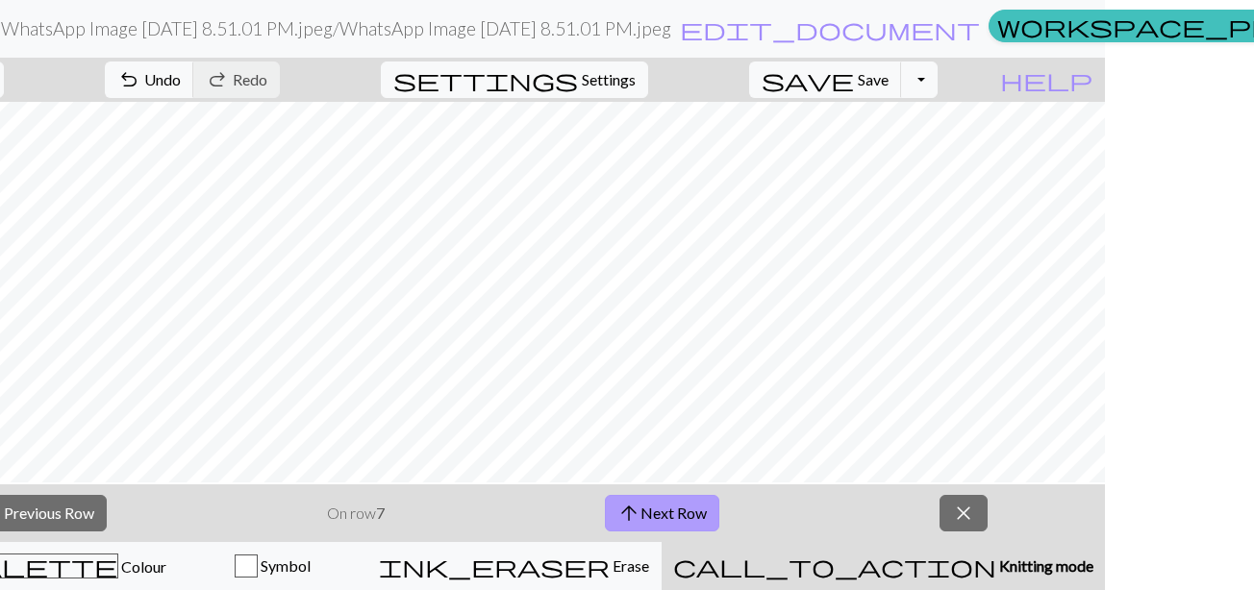
click at [666, 513] on button "arrow_upward Next Row" at bounding box center [662, 513] width 114 height 37
click at [666, 513] on button "arrow_upward Next Row" at bounding box center [665, 513] width 114 height 37
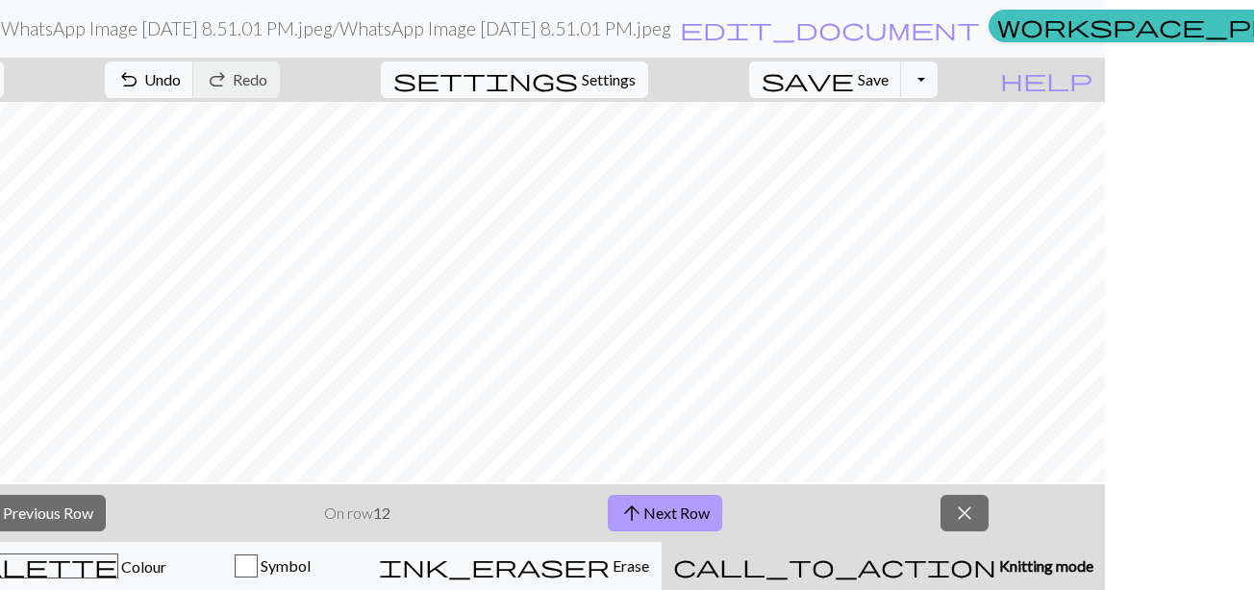
click at [666, 513] on button "arrow_upward Next Row" at bounding box center [665, 513] width 114 height 37
click at [946, 514] on button "close" at bounding box center [964, 513] width 48 height 37
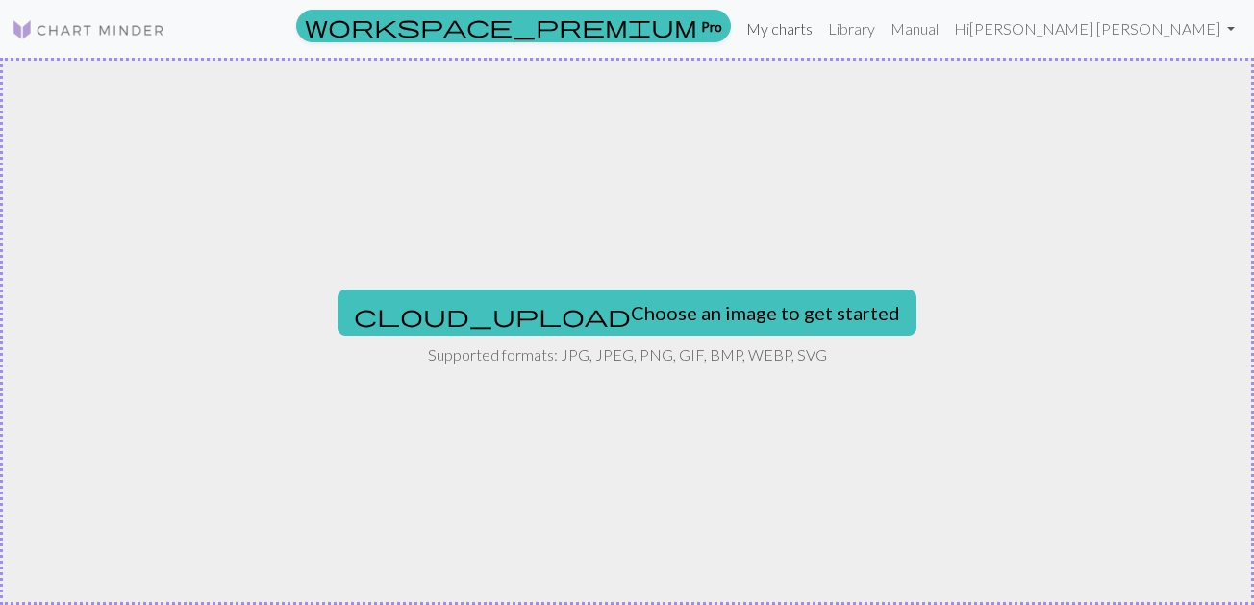
click at [820, 26] on link "My charts" at bounding box center [779, 29] width 82 height 38
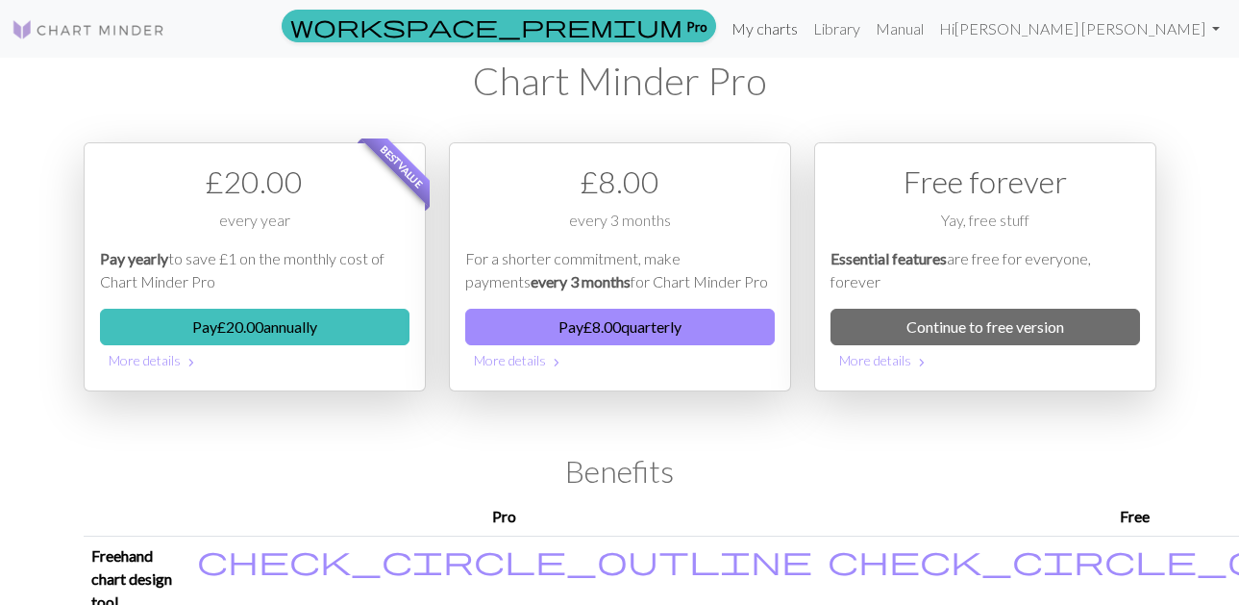
click at [800, 38] on link "My charts" at bounding box center [765, 29] width 82 height 38
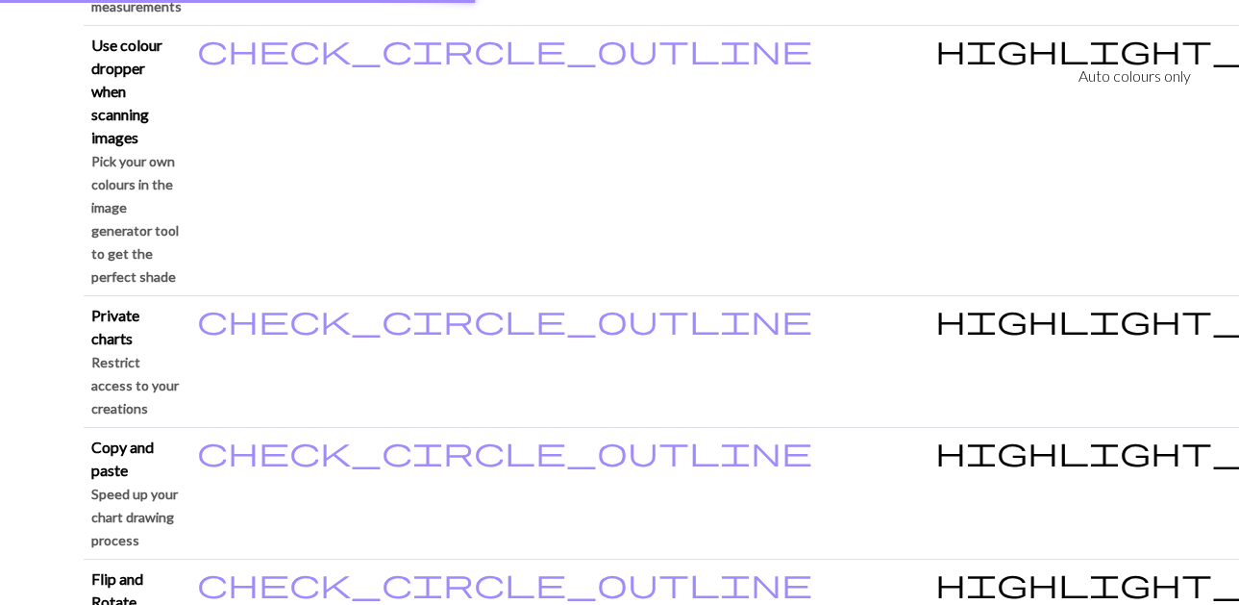
scroll to position [2182, 0]
